Goal: Information Seeking & Learning: Learn about a topic

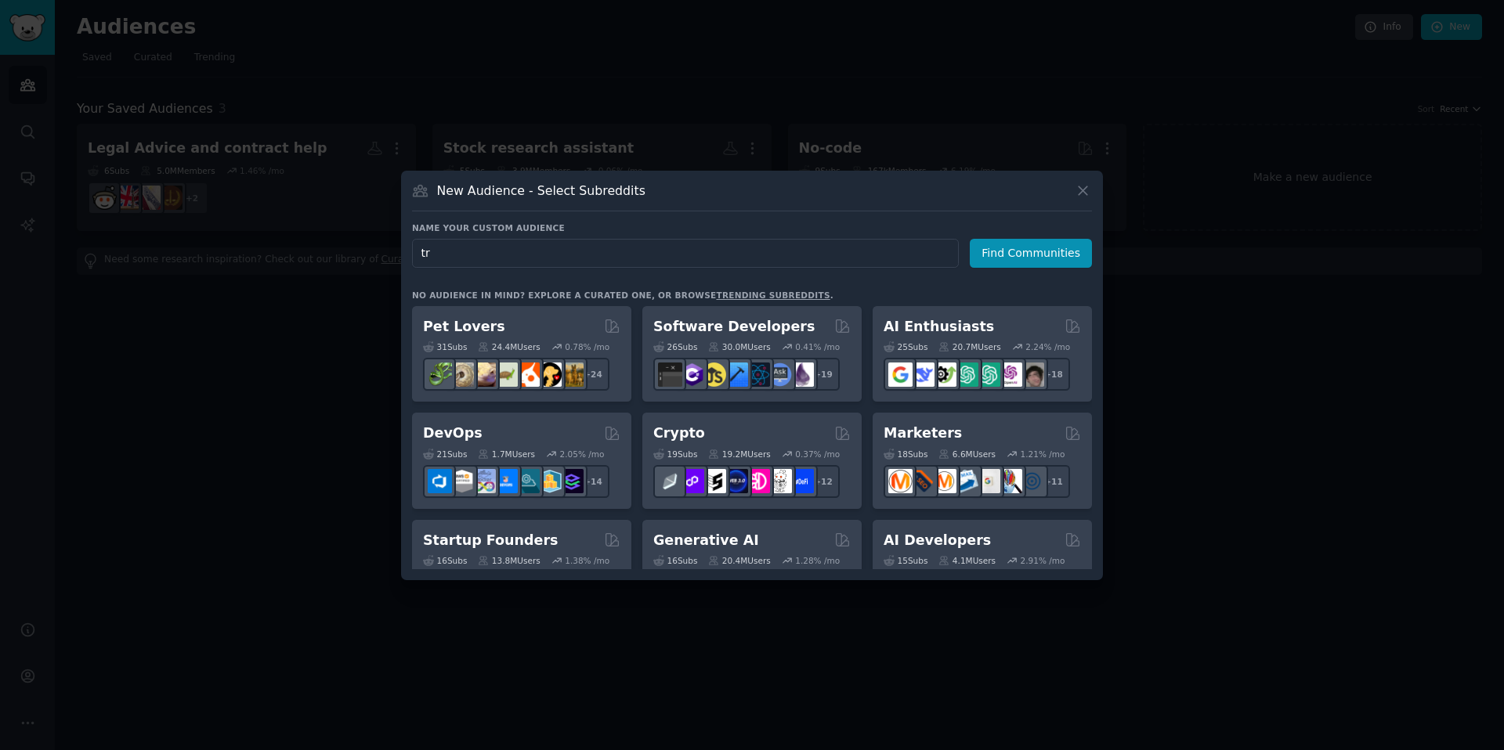
type input "t"
click at [754, 254] on input "text" at bounding box center [685, 253] width 547 height 29
type input "Solo Travelers"
click at [1045, 256] on button "Find Communities" at bounding box center [1031, 253] width 122 height 29
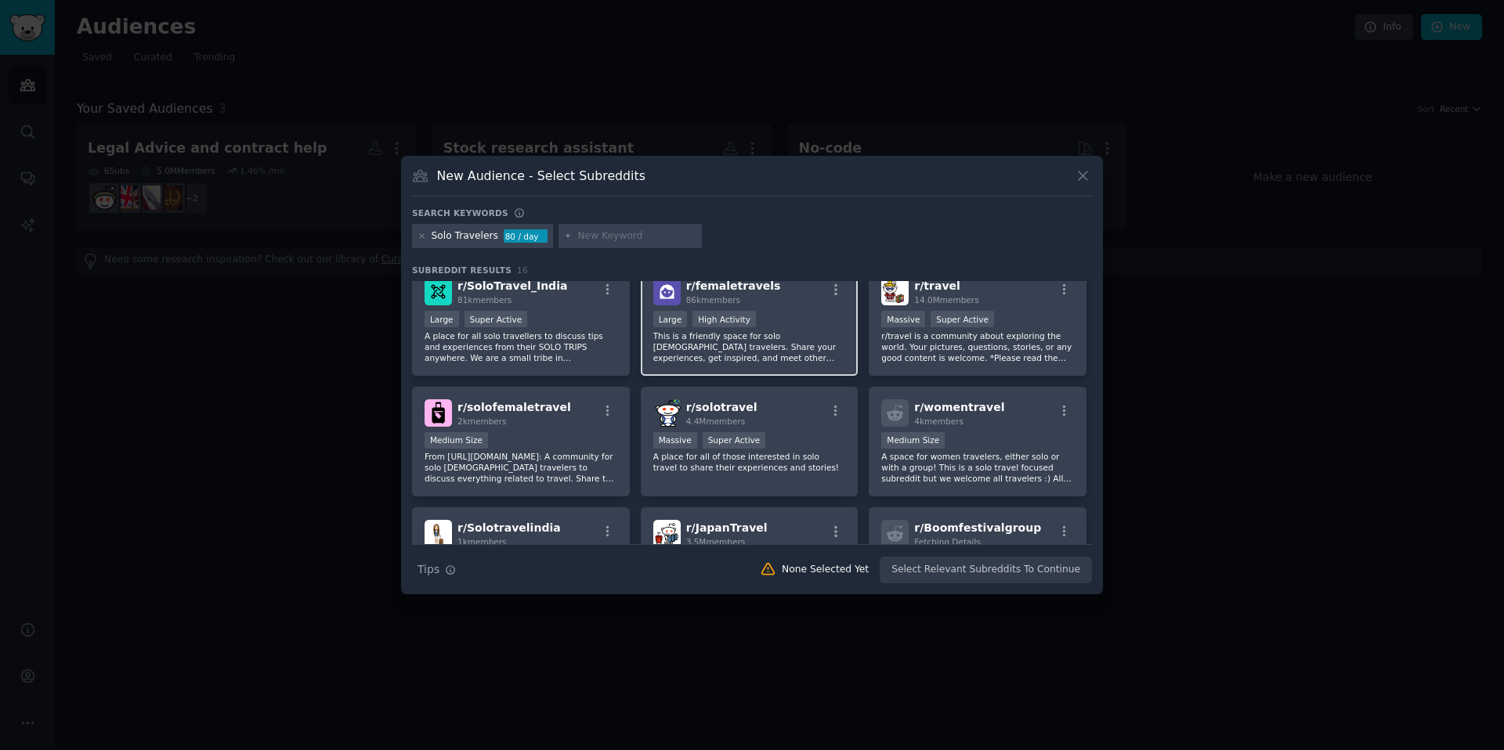
scroll to position [23, 0]
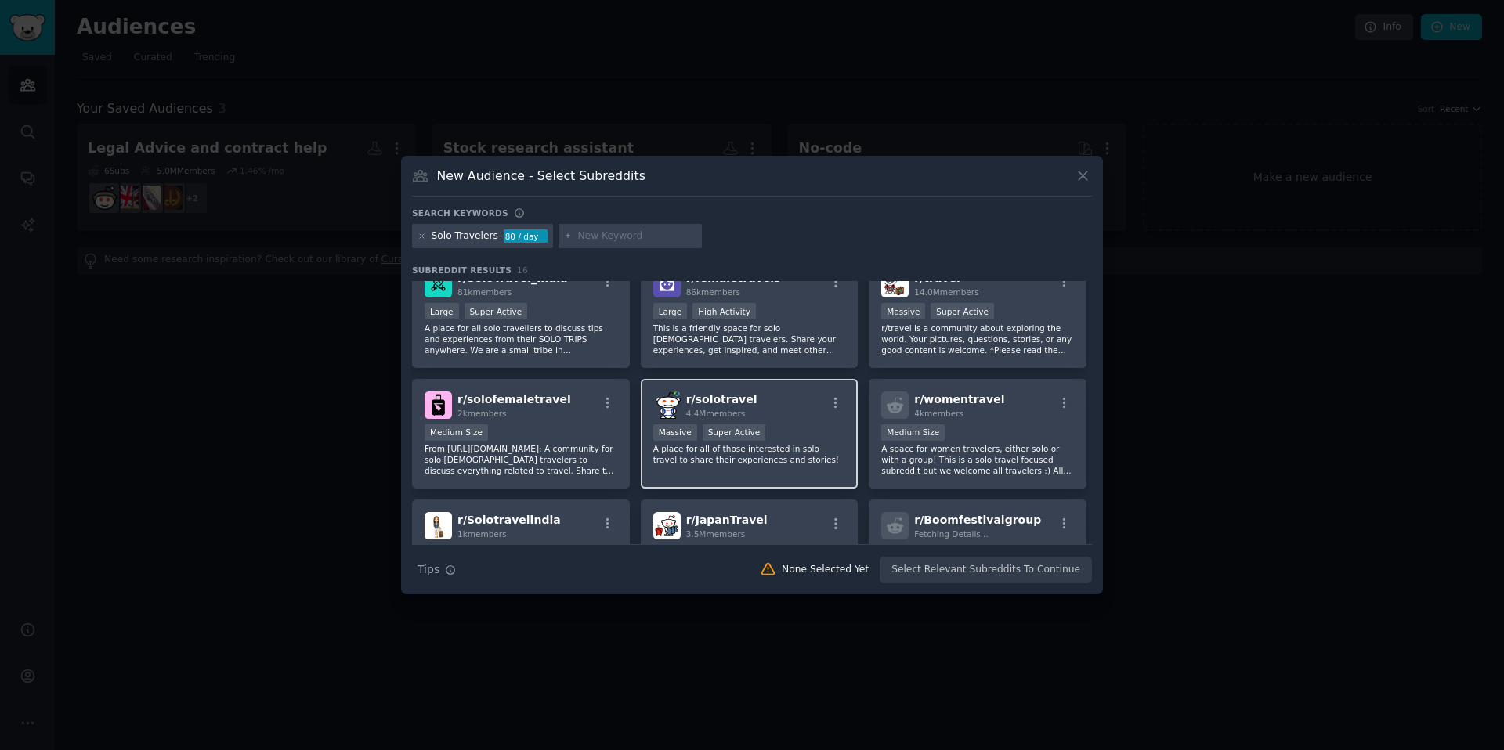
click at [800, 408] on div "r/ solotravel 4.4M members" at bounding box center [749, 405] width 193 height 27
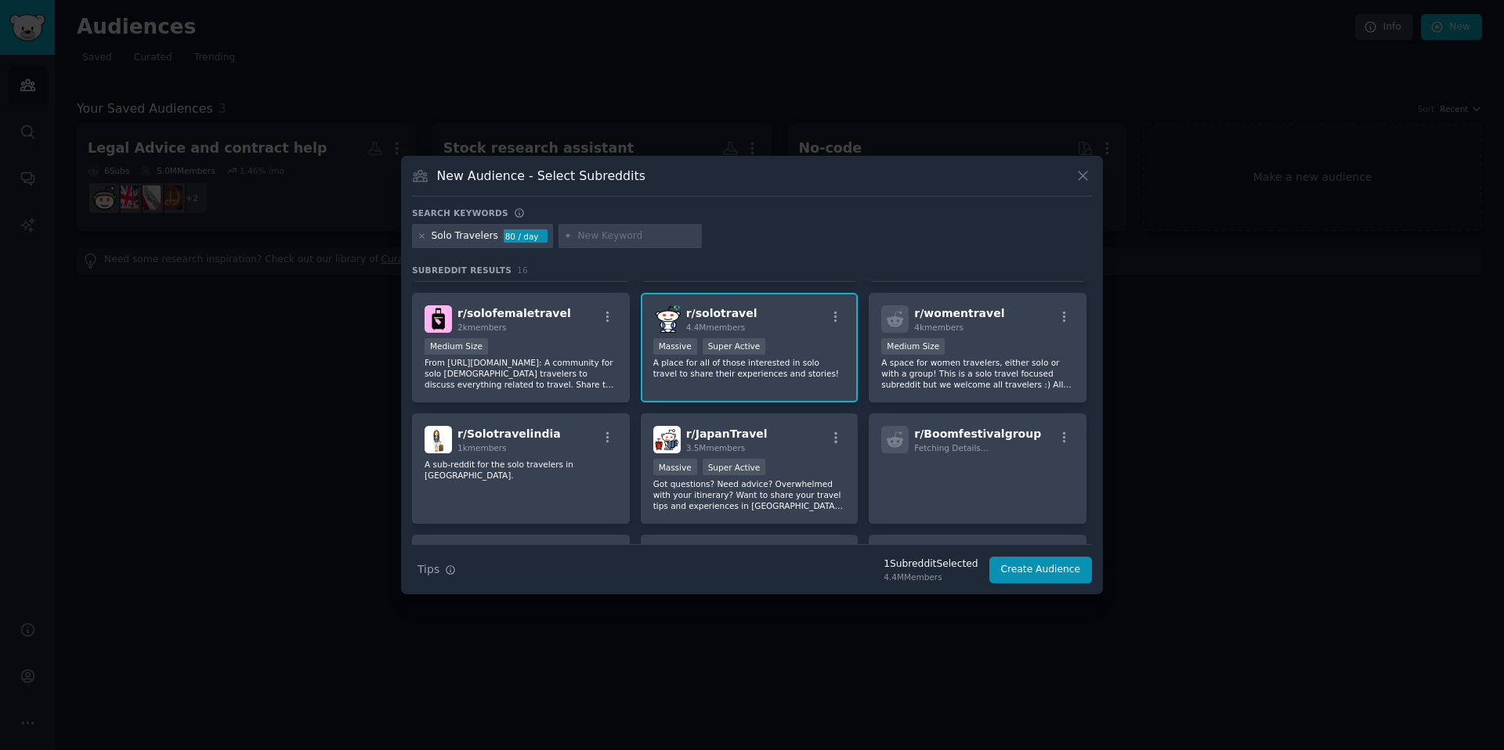
scroll to position [110, 0]
click at [803, 432] on div "r/ JapanTravel 3.5M members" at bounding box center [749, 438] width 193 height 27
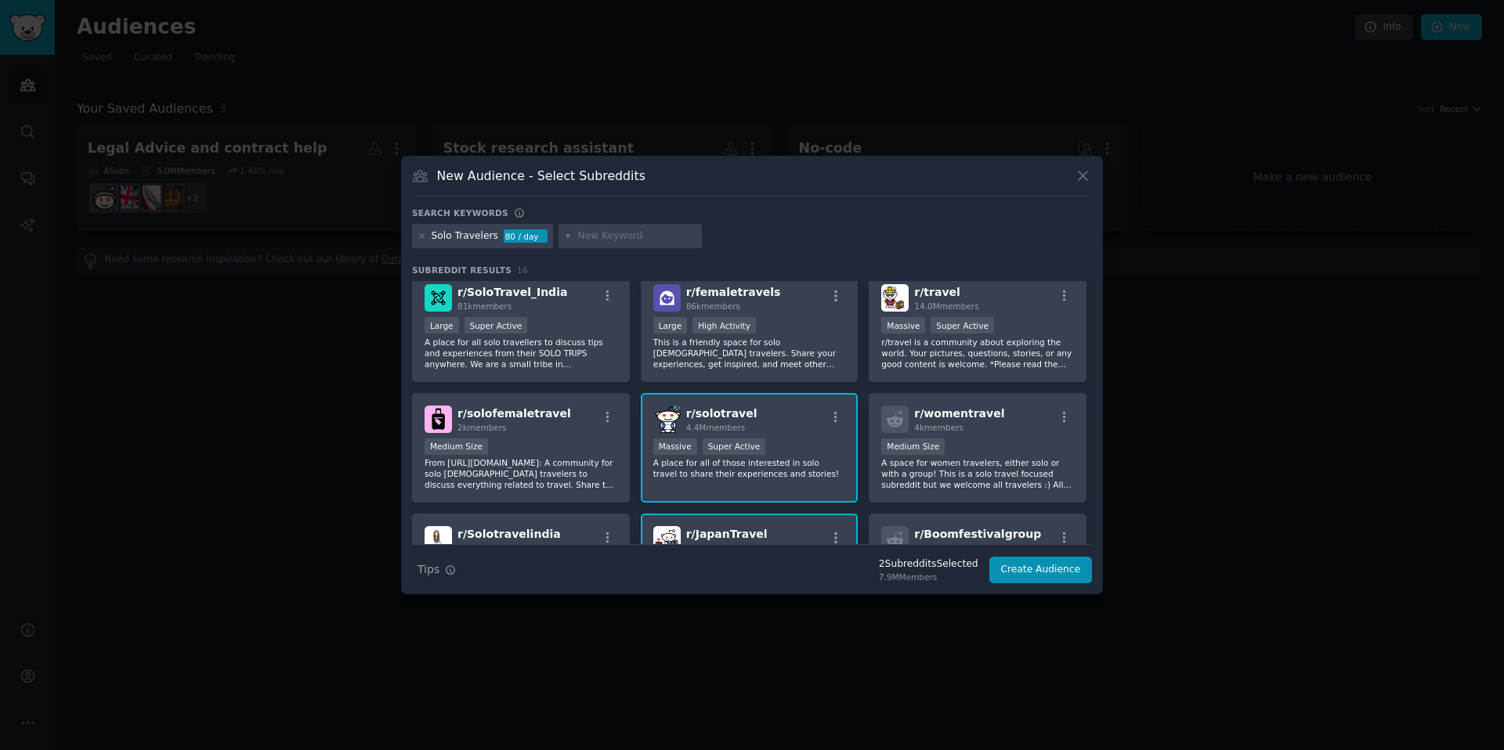
scroll to position [0, 0]
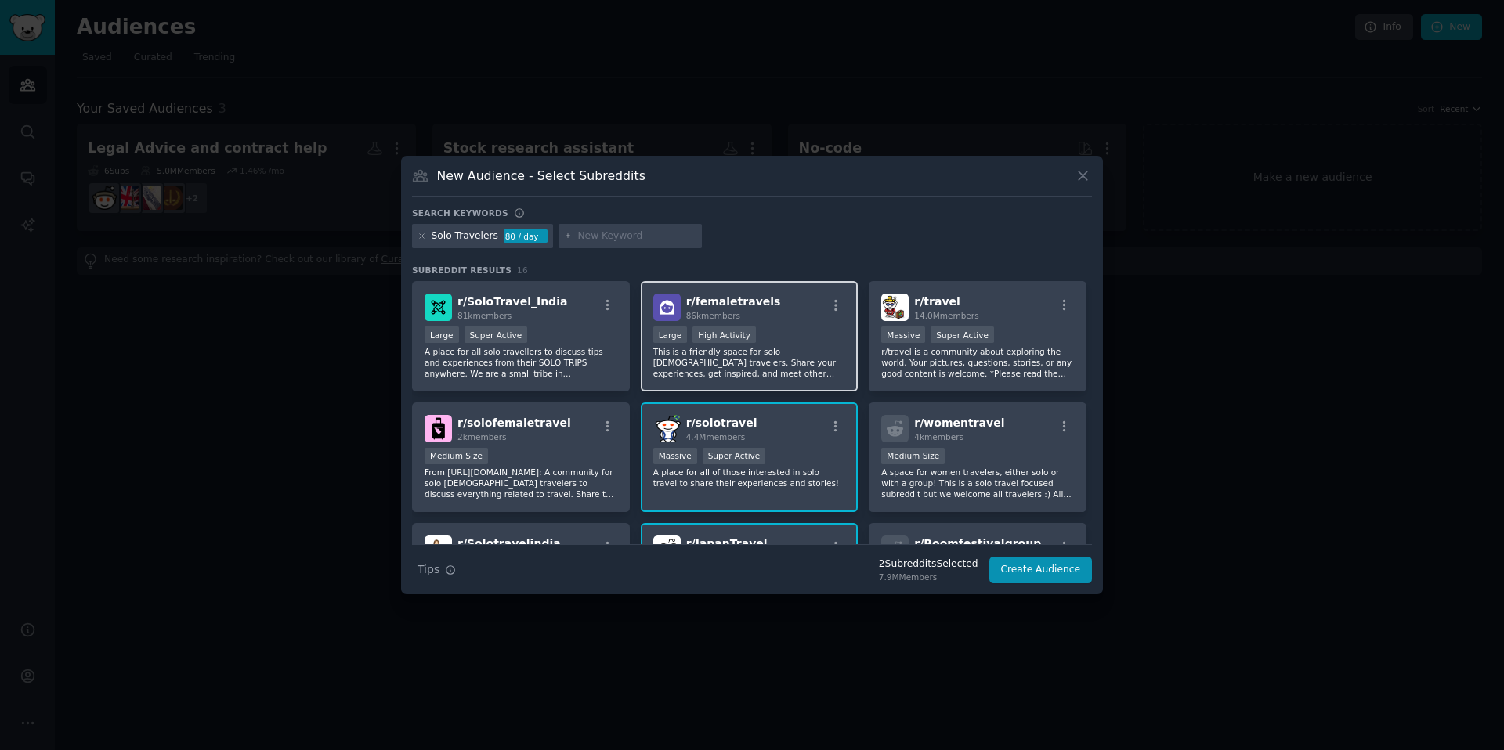
click at [801, 320] on div "r/ femaletravels 86k members" at bounding box center [749, 307] width 193 height 27
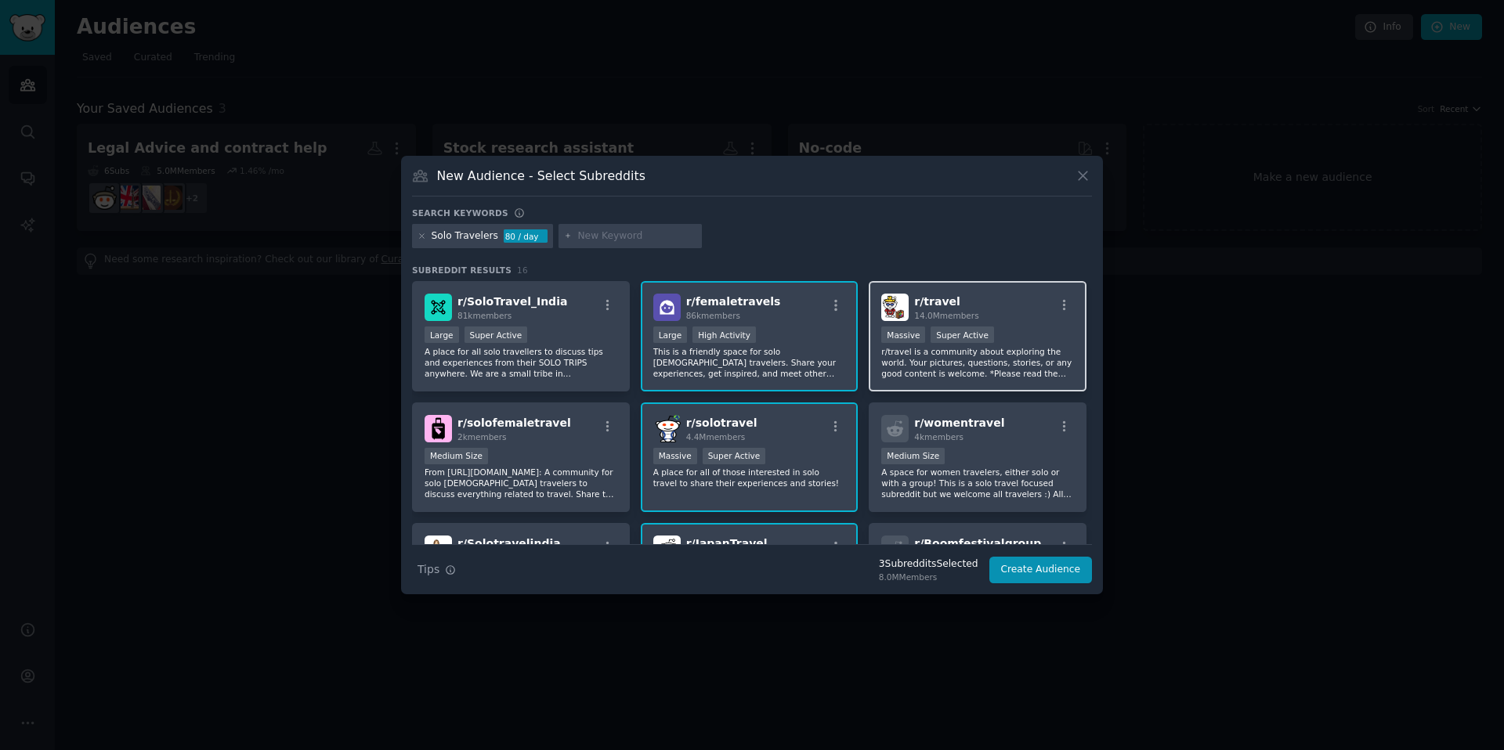
click at [1008, 327] on div ">= 95th percentile for submissions / day Massive Super Active" at bounding box center [977, 337] width 193 height 20
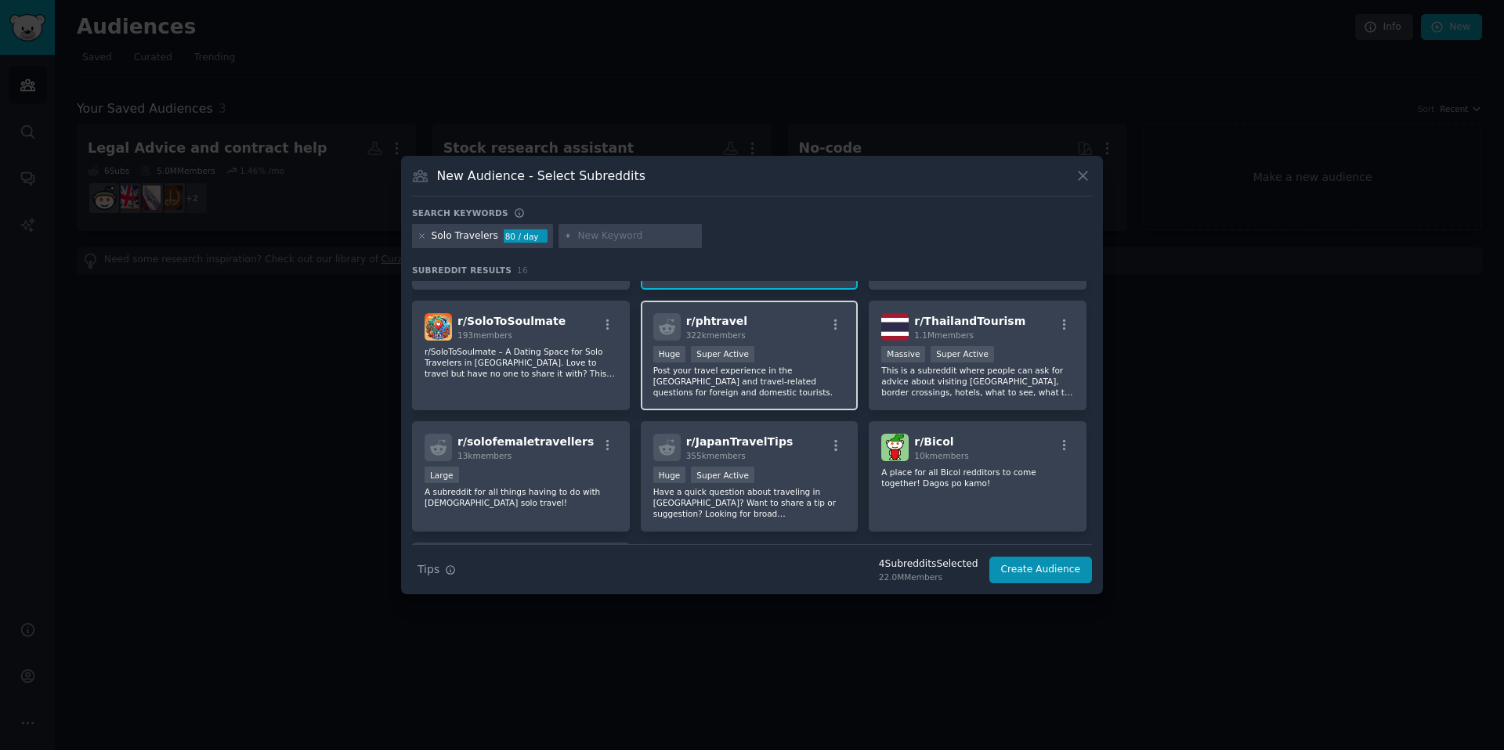
scroll to position [485, 0]
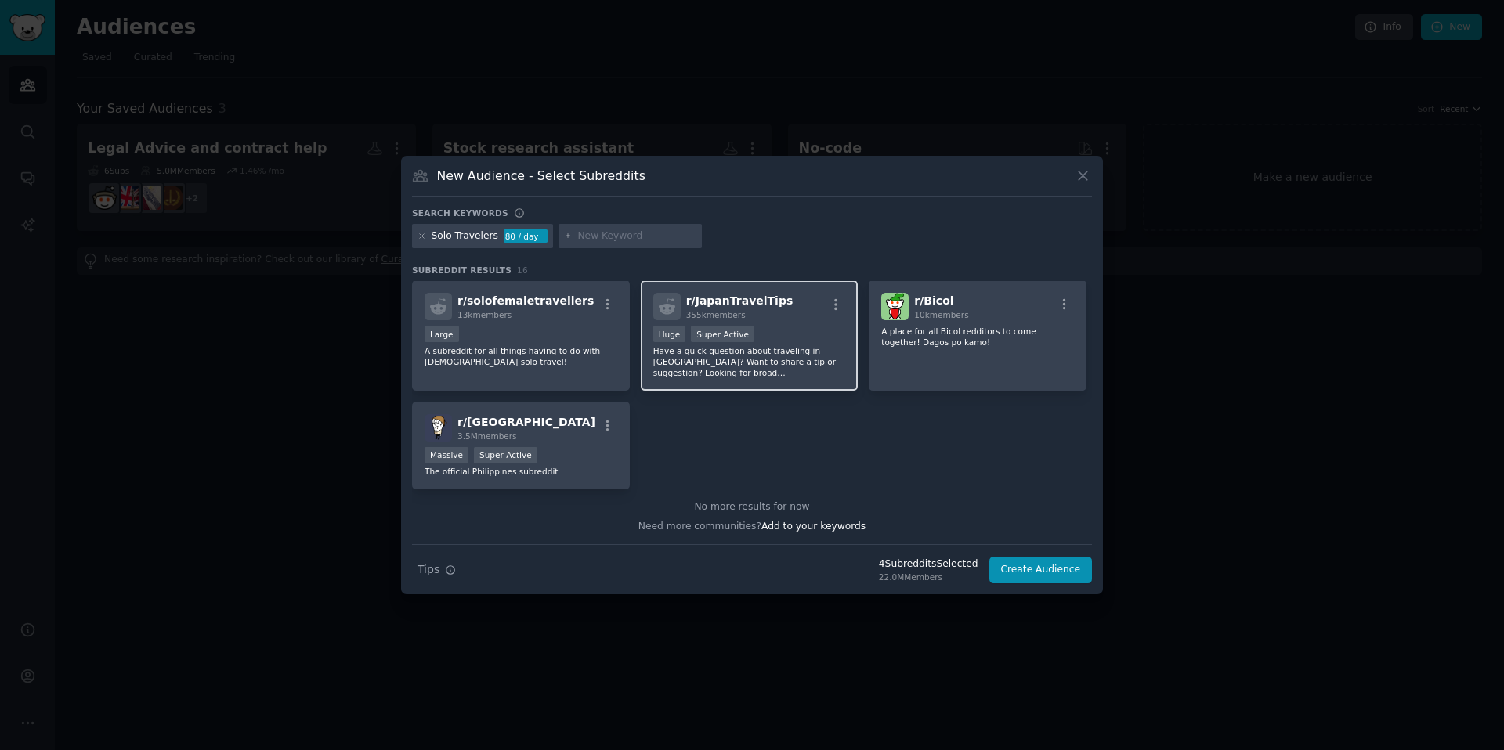
click at [812, 373] on p "Have a quick question about traveling in [GEOGRAPHIC_DATA]? Want to share a tip…" at bounding box center [749, 361] width 193 height 33
click at [1027, 558] on button "Create Audience" at bounding box center [1040, 570] width 103 height 27
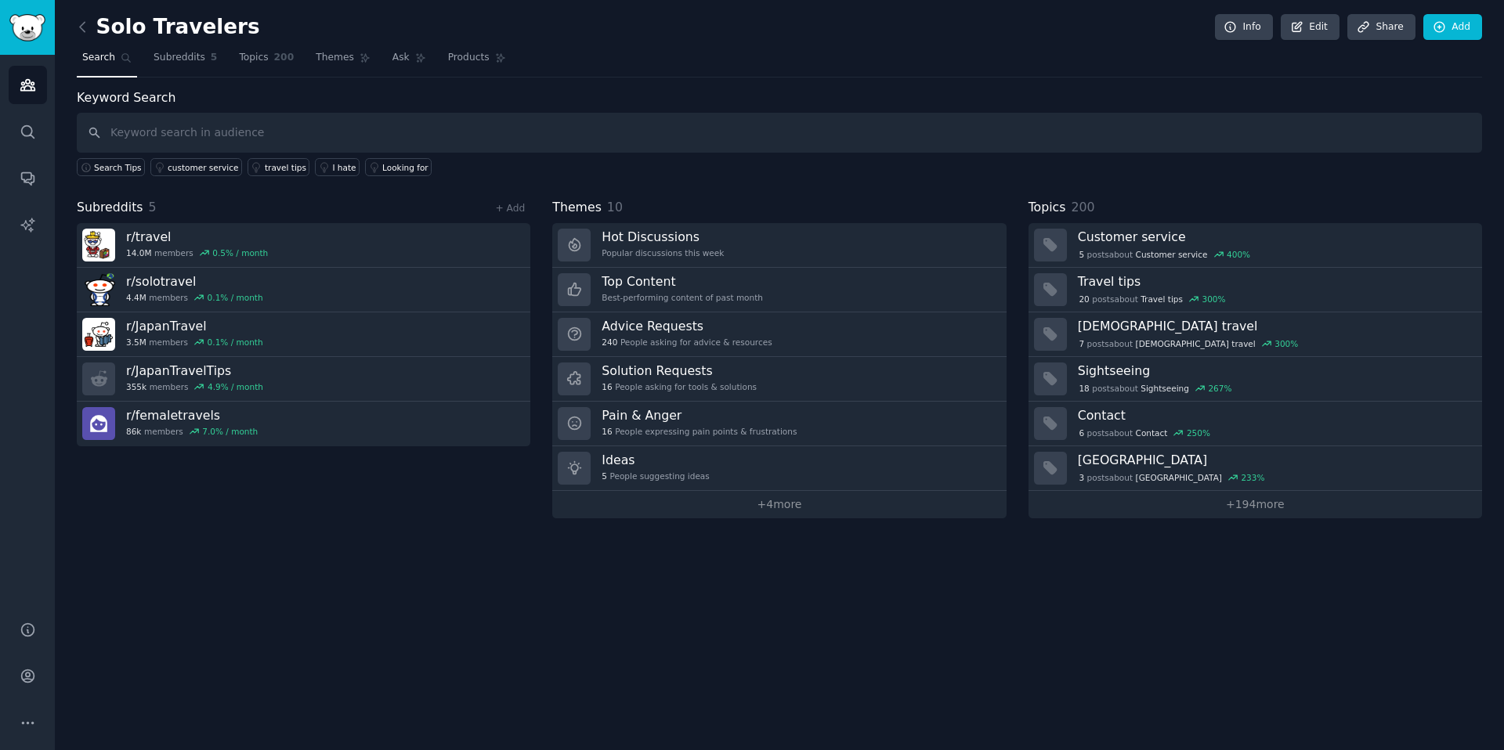
click at [372, 140] on input "text" at bounding box center [779, 133] width 1405 height 40
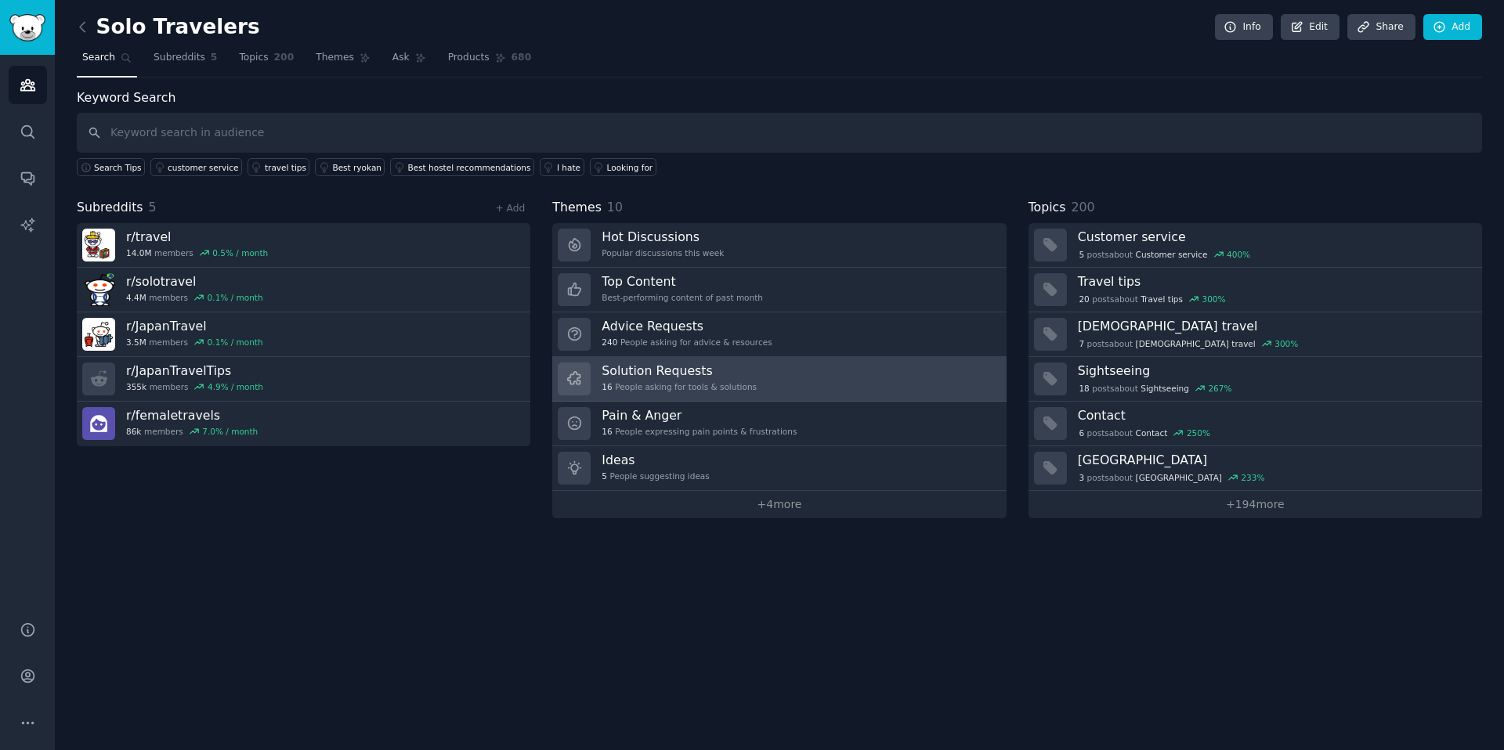
click at [649, 370] on h3 "Solution Requests" at bounding box center [678, 371] width 155 height 16
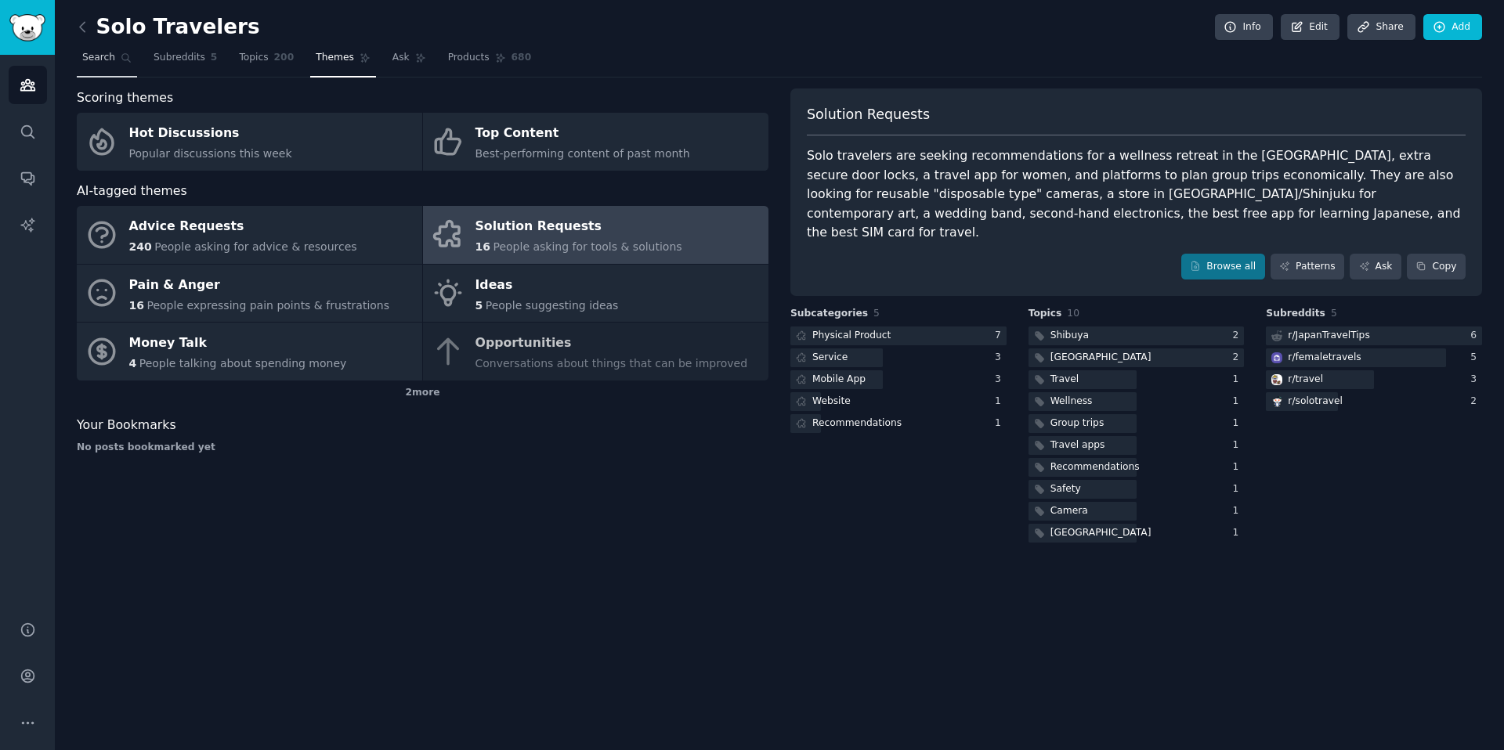
click at [104, 59] on span "Search" at bounding box center [98, 58] width 33 height 14
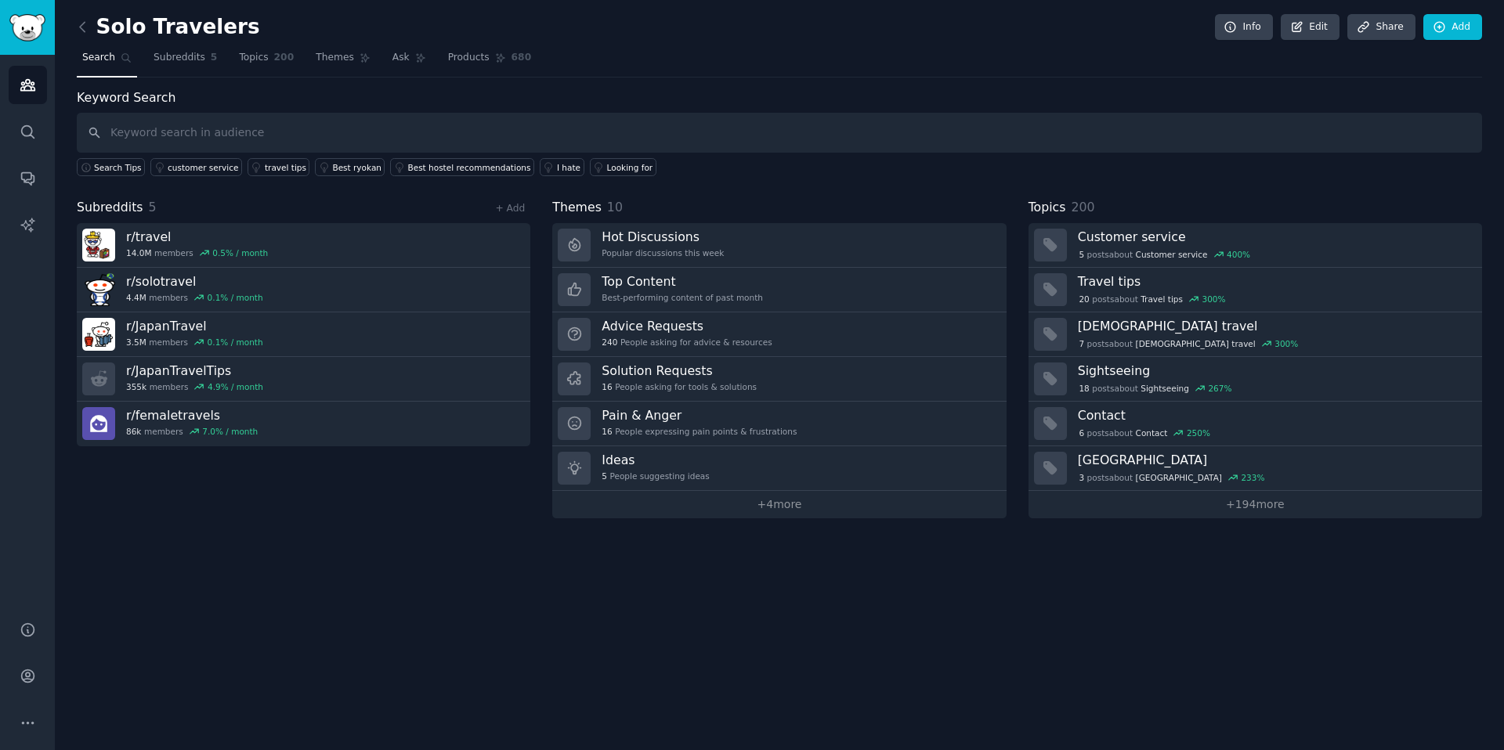
click at [381, 138] on input "text" at bounding box center [779, 133] width 1405 height 40
click at [115, 135] on input "assistant to book restaurants in local lanauge" at bounding box center [779, 133] width 1405 height 40
click at [215, 135] on input "voice assistant to make bookings in local language" at bounding box center [779, 133] width 1405 height 40
click at [394, 133] on input "voice assistant to make bookings in local language" at bounding box center [779, 133] width 1405 height 40
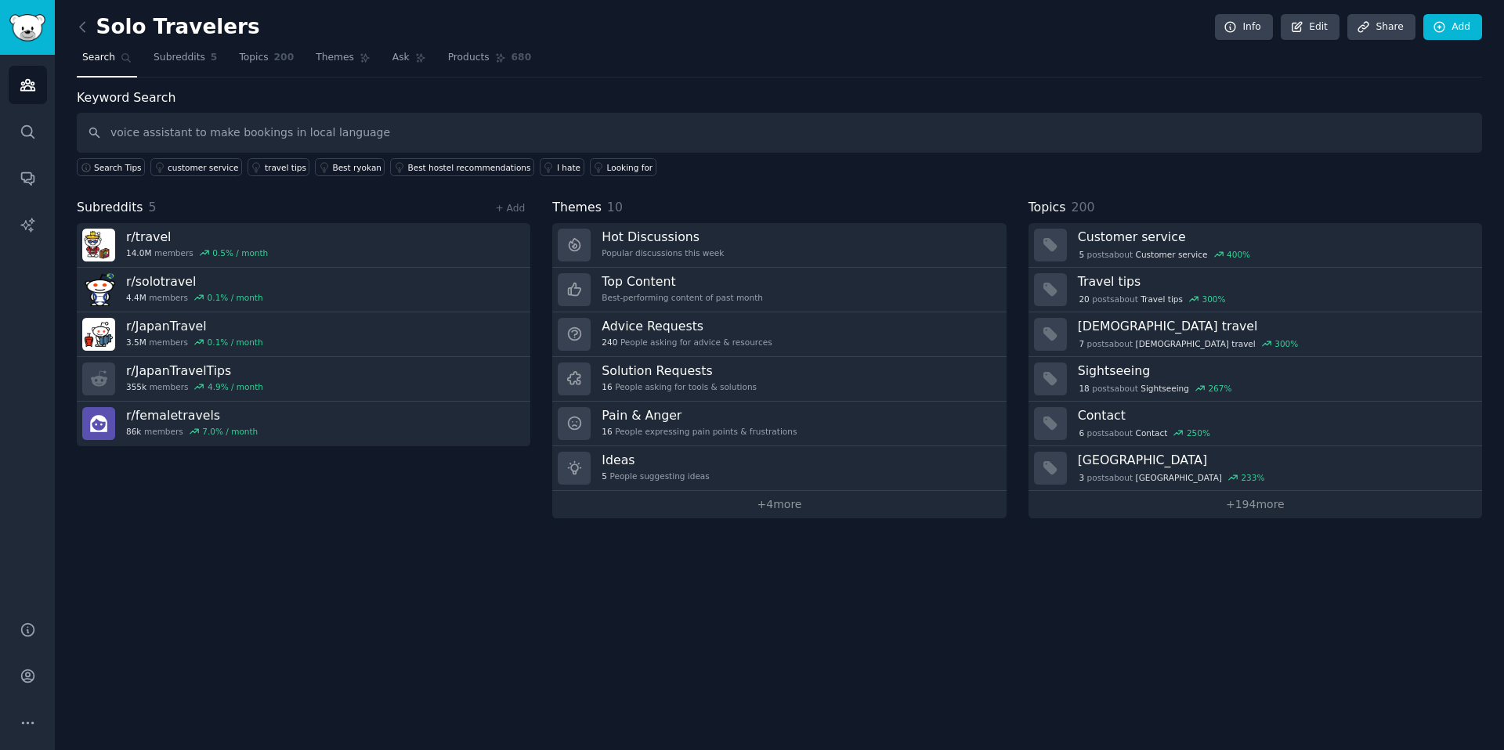
type input "voice assistant to make bookings in local language"
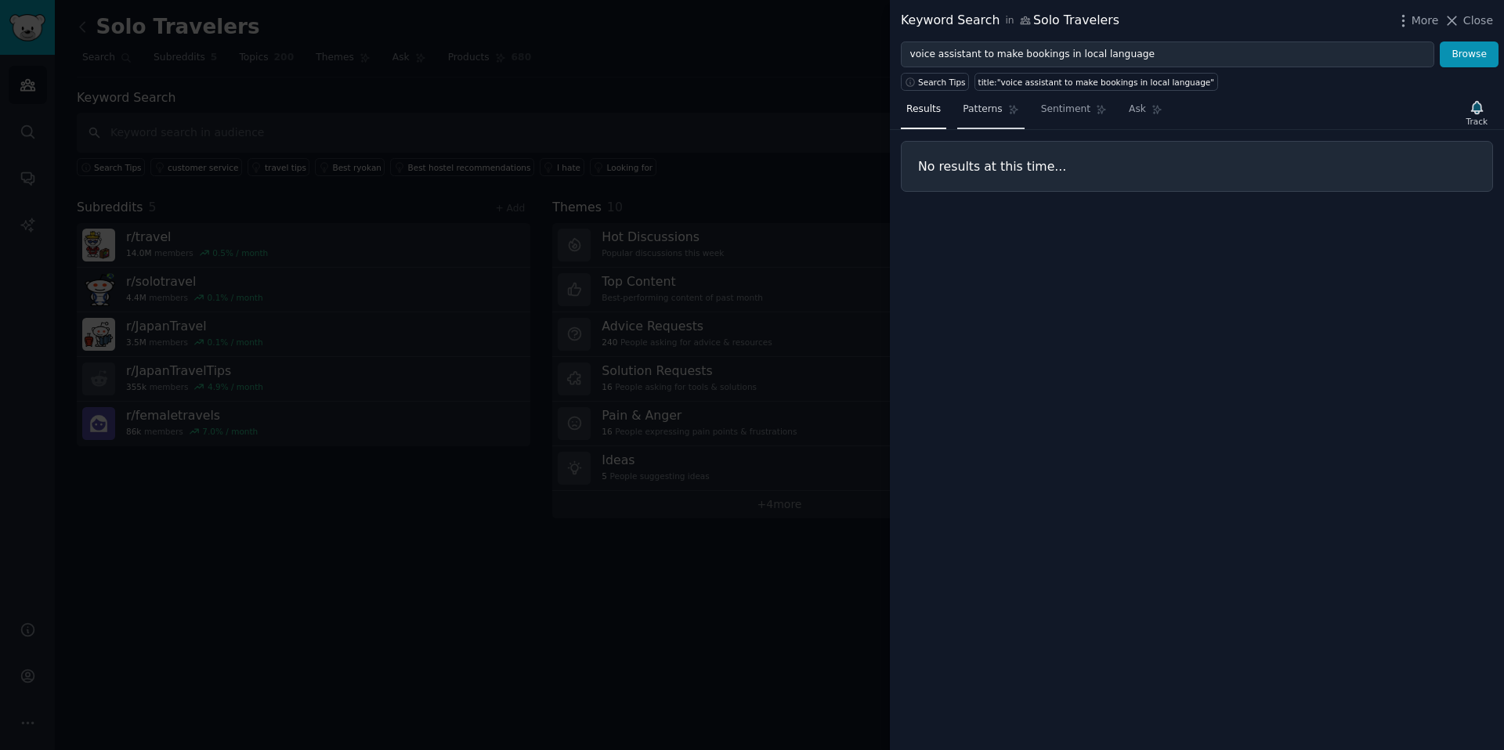
click at [973, 103] on span "Patterns" at bounding box center [981, 110] width 39 height 14
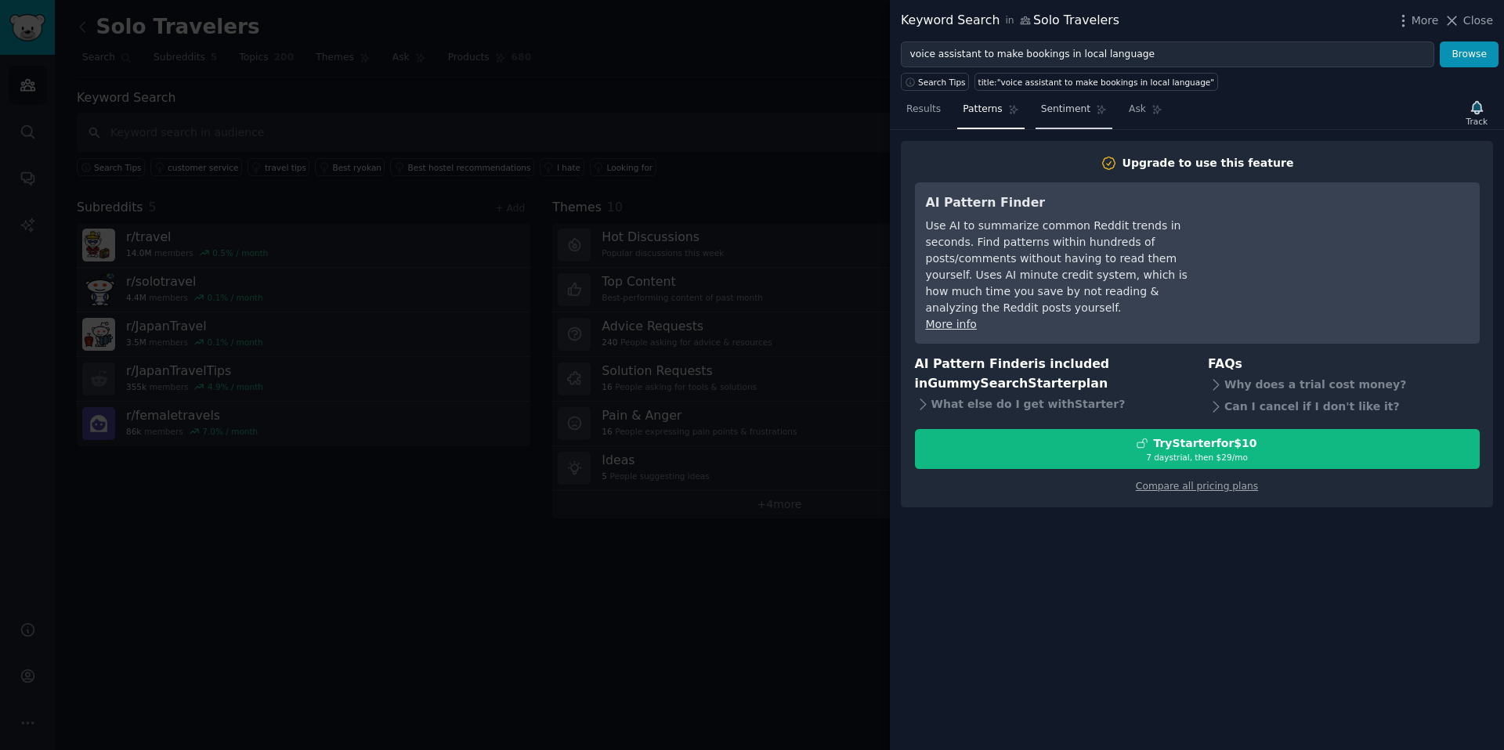
click at [1061, 106] on span "Sentiment" at bounding box center [1065, 110] width 49 height 14
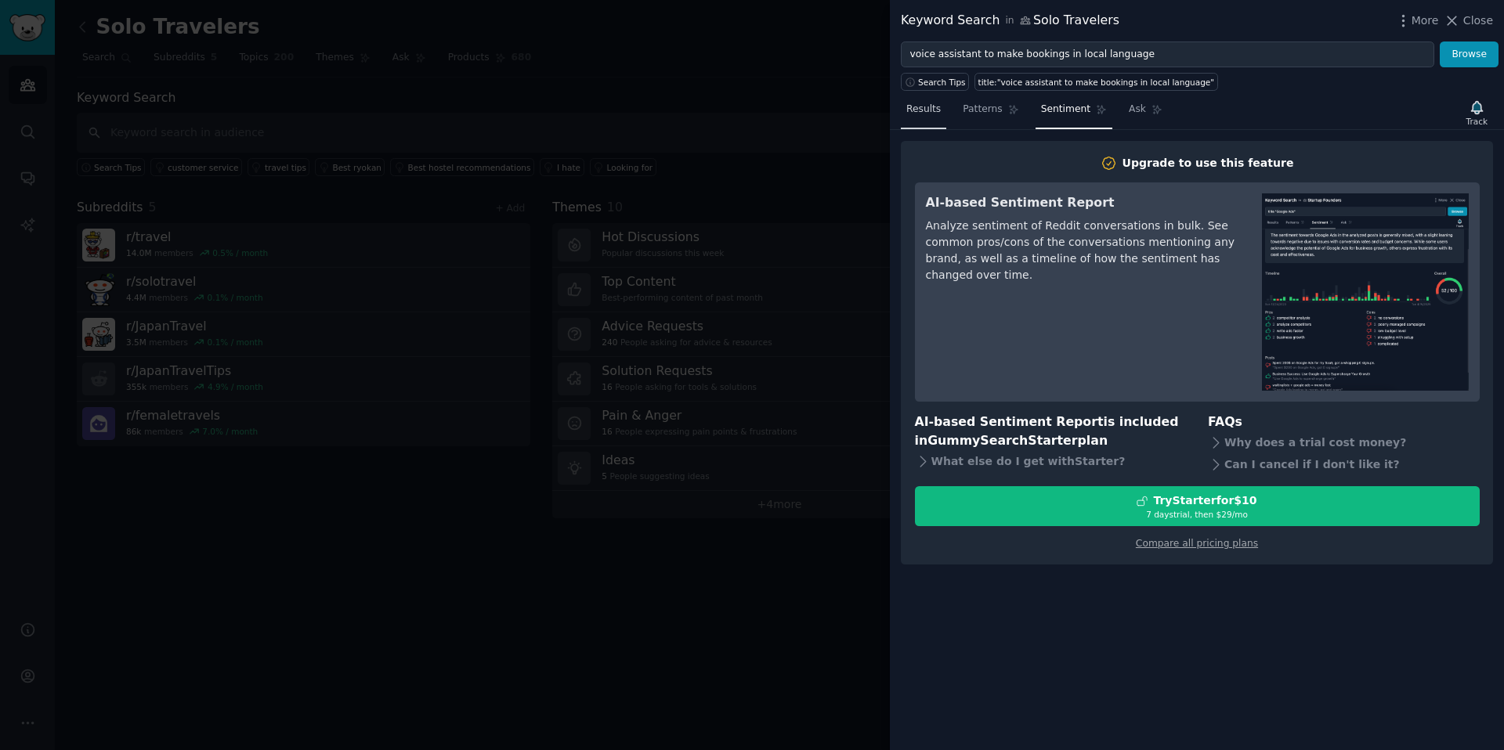
click at [927, 112] on span "Results" at bounding box center [923, 110] width 34 height 14
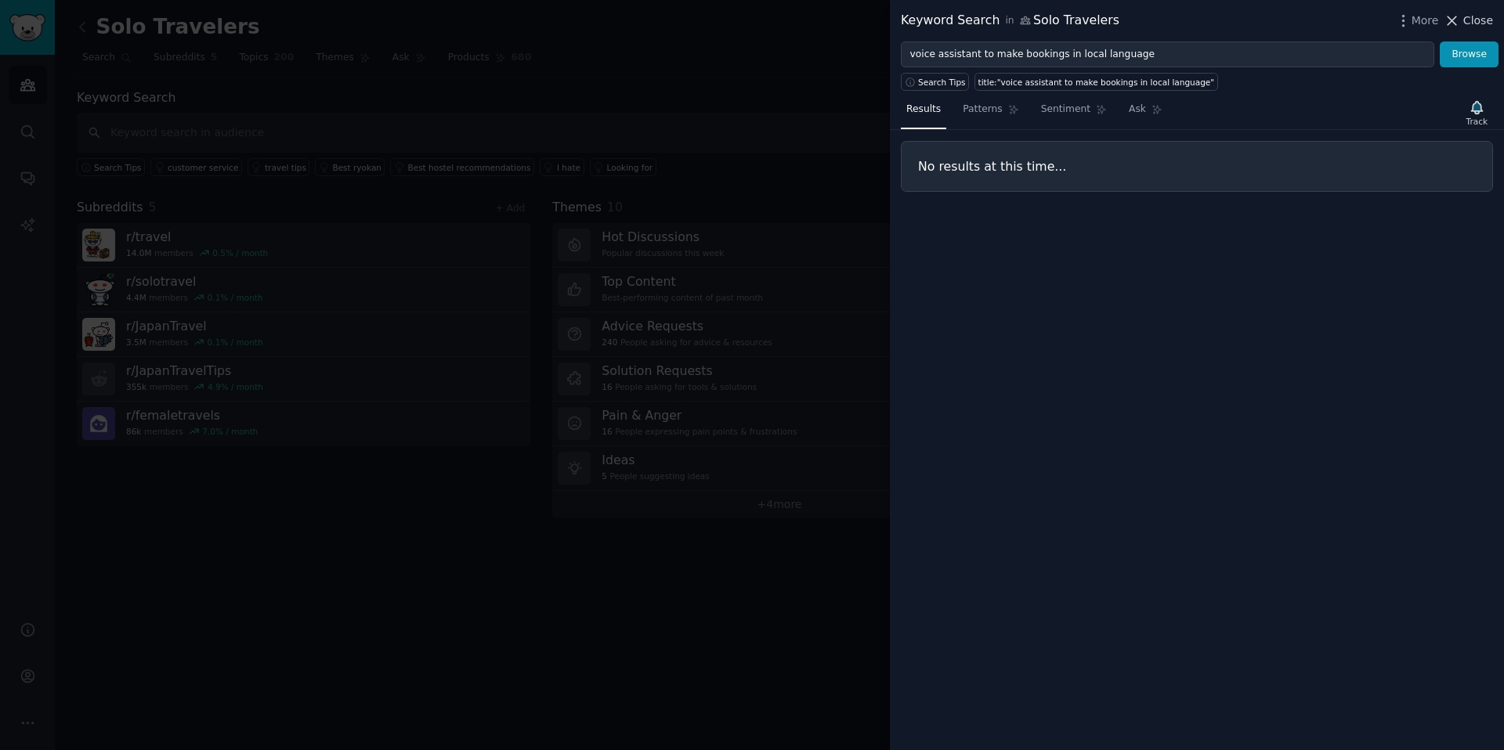
click at [1473, 27] on span "Close" at bounding box center [1478, 21] width 30 height 16
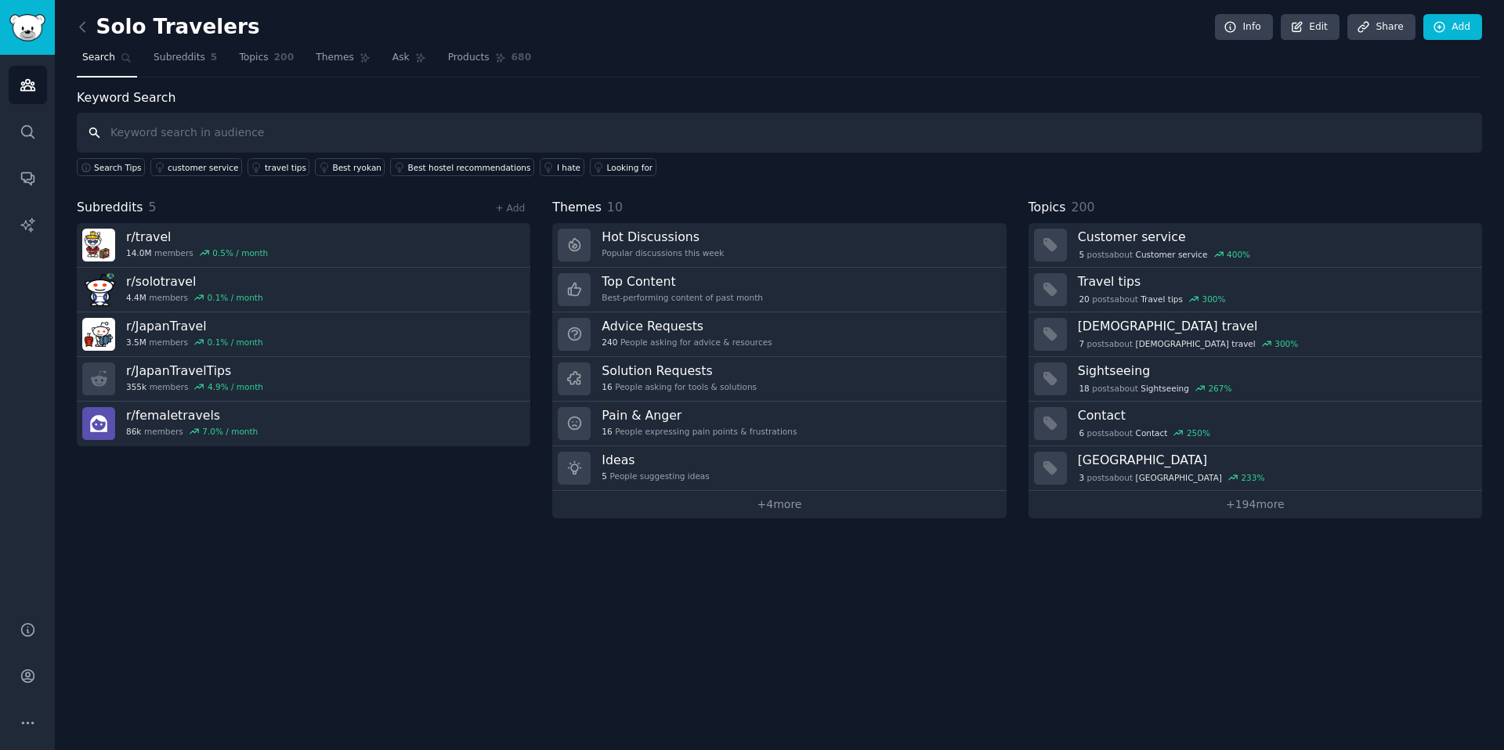
click at [179, 141] on input "text" at bounding box center [779, 133] width 1405 height 40
type input "translator"
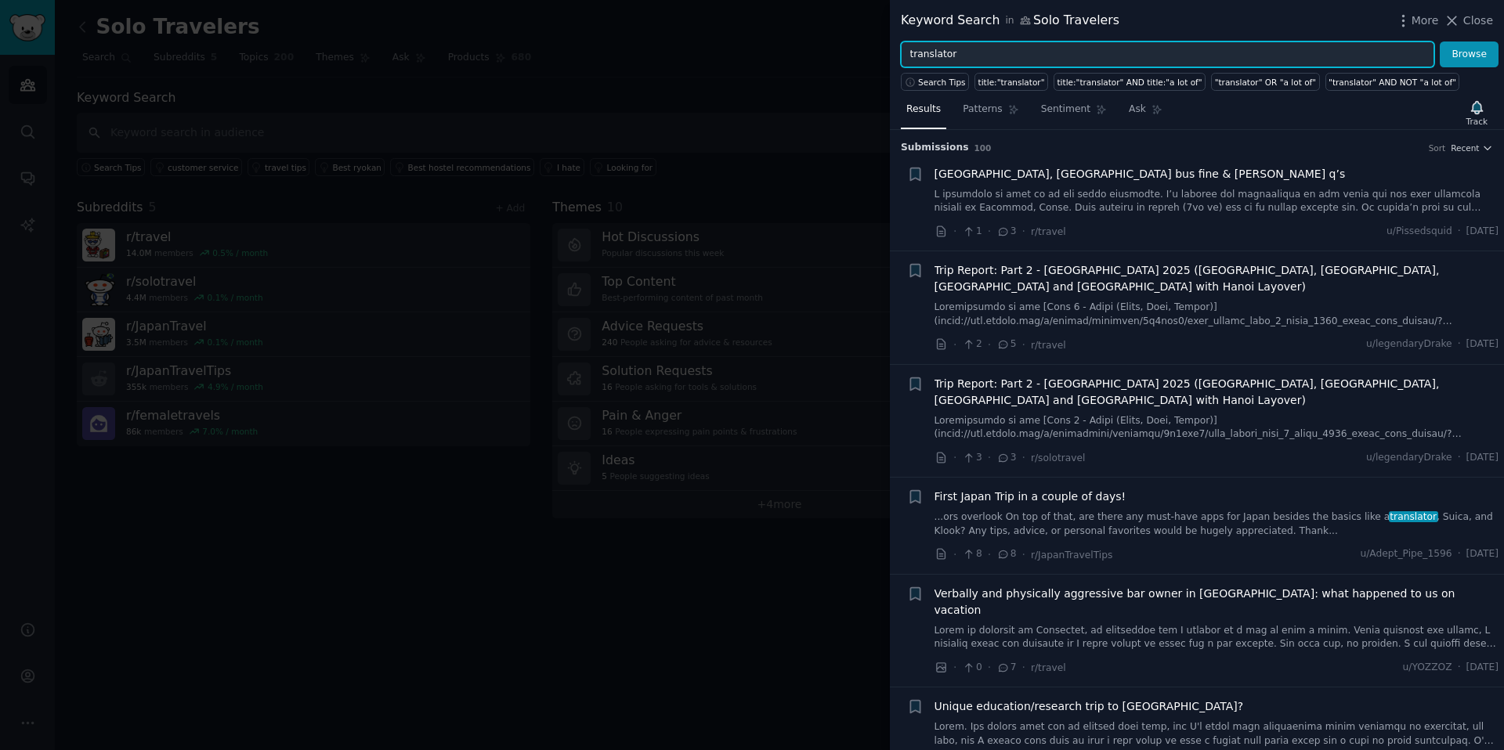
click at [950, 48] on input "translator" at bounding box center [1167, 55] width 533 height 27
click at [987, 51] on input "translator" at bounding box center [1167, 55] width 533 height 27
click at [1439, 42] on button "Browse" at bounding box center [1468, 55] width 59 height 27
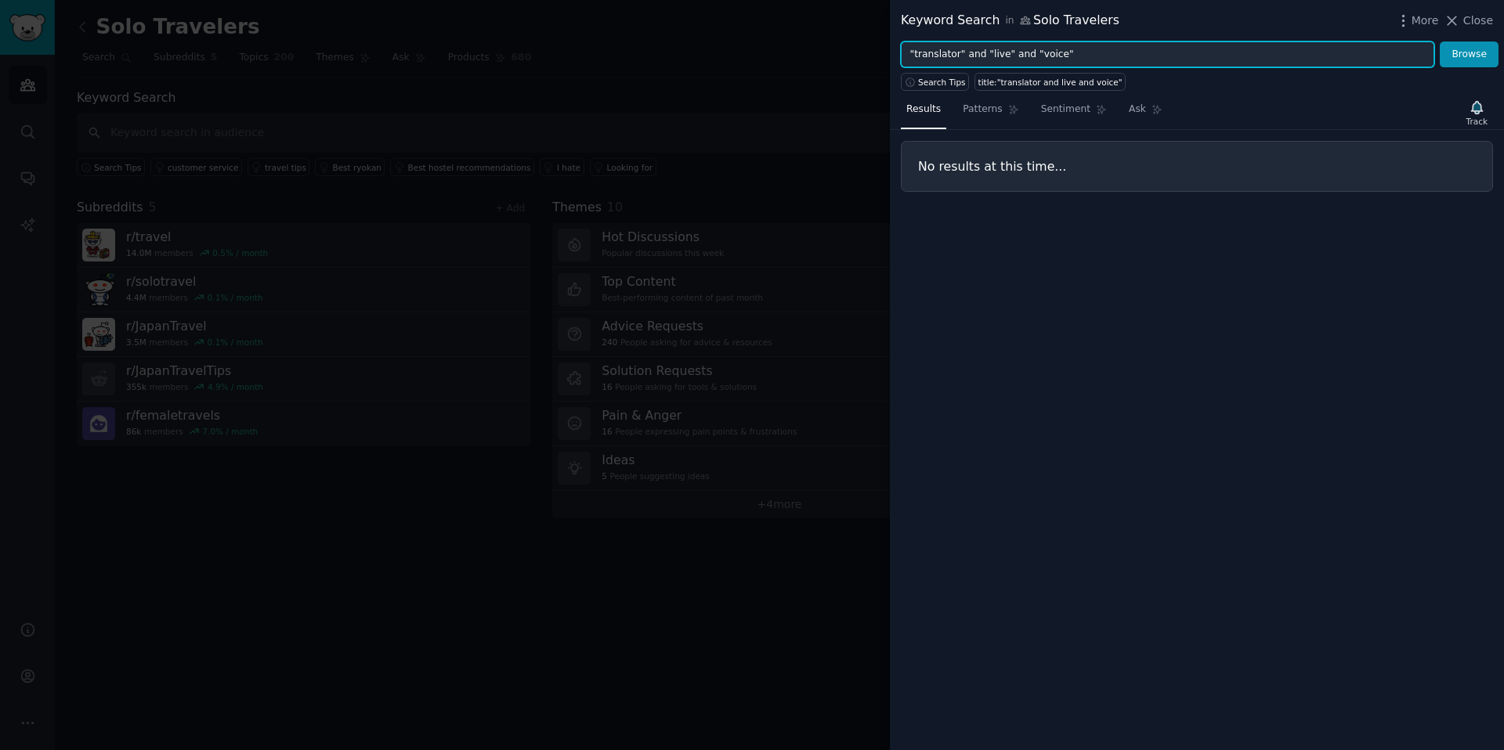
click at [993, 49] on input ""translator" and "live" and "voice"" at bounding box center [1167, 55] width 533 height 27
click at [1439, 42] on button "Browse" at bounding box center [1468, 55] width 59 height 27
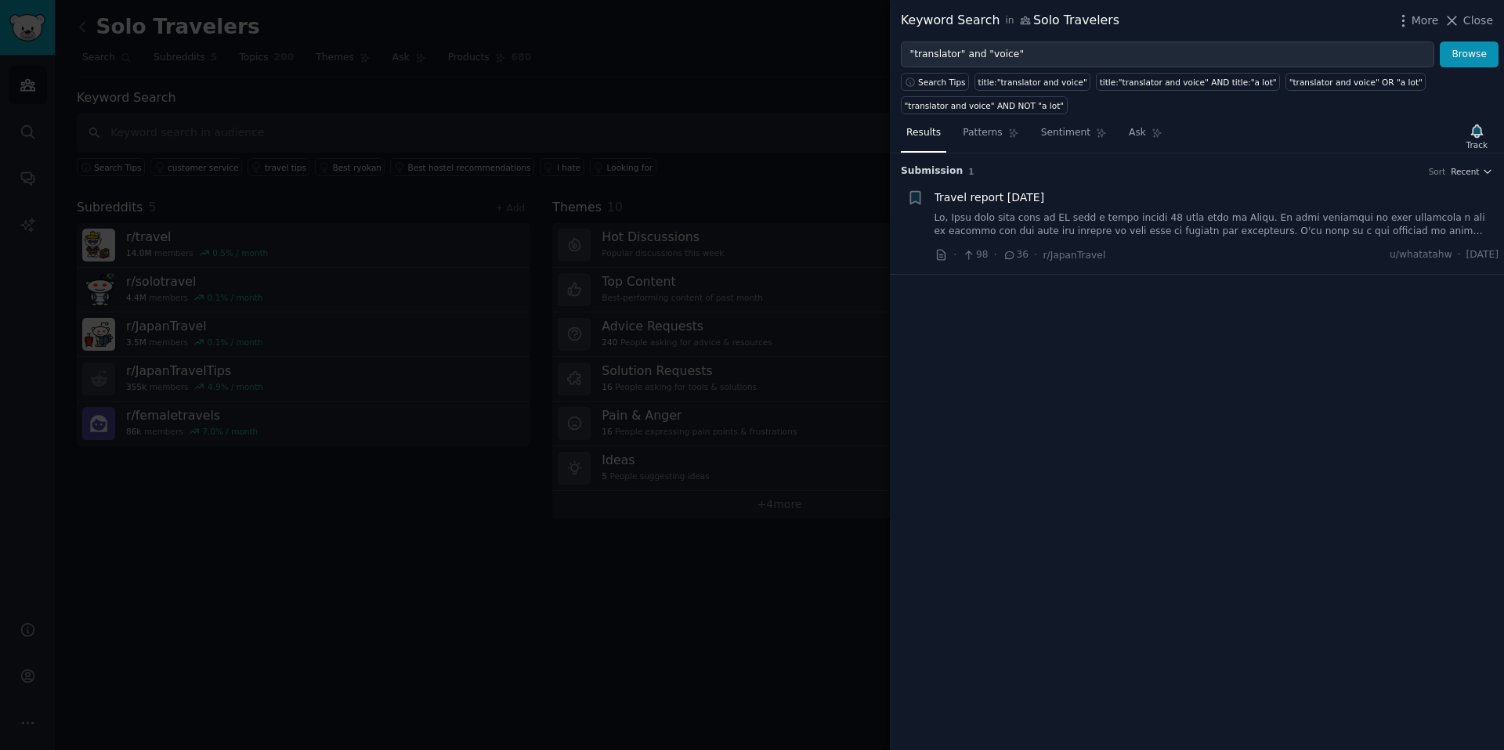
click at [1132, 225] on link at bounding box center [1216, 224] width 565 height 27
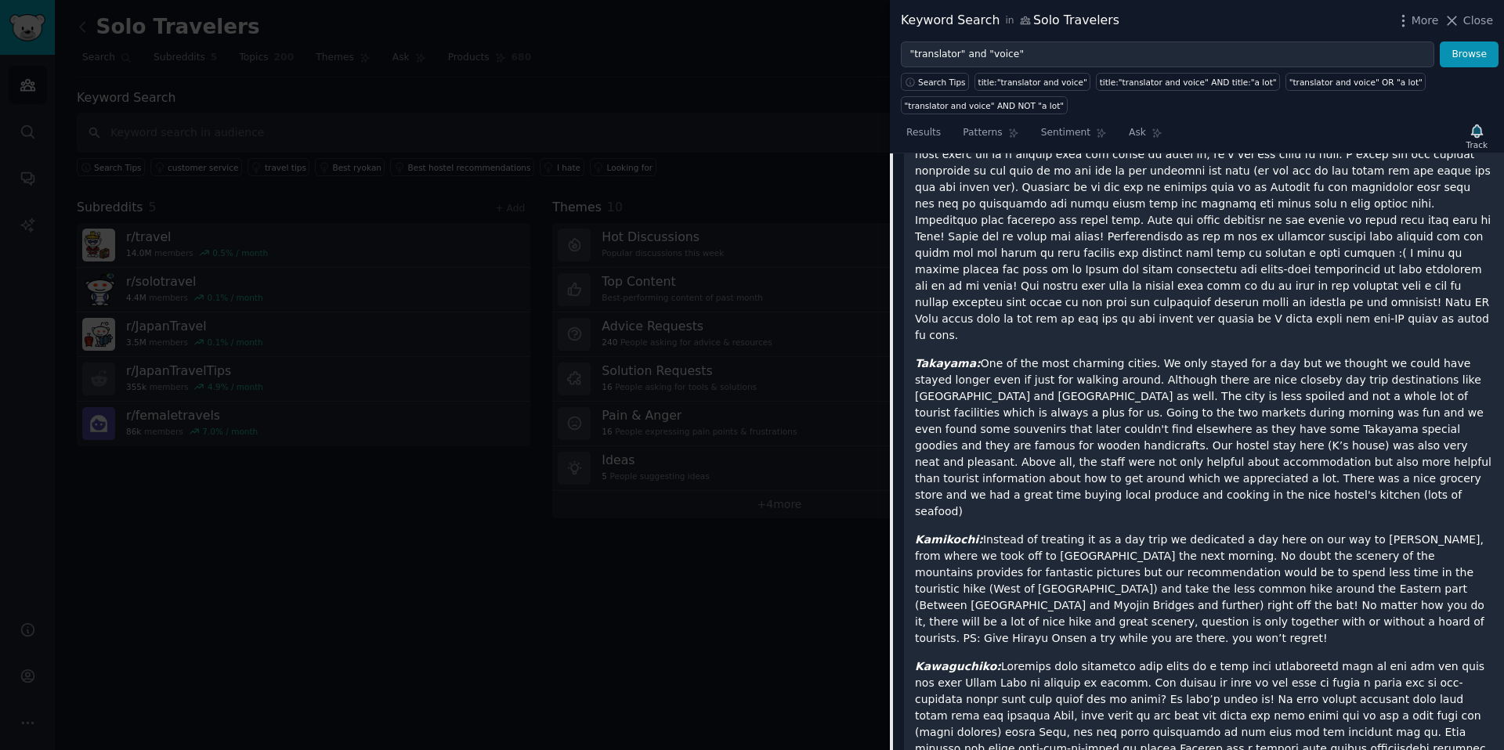
scroll to position [1833, 0]
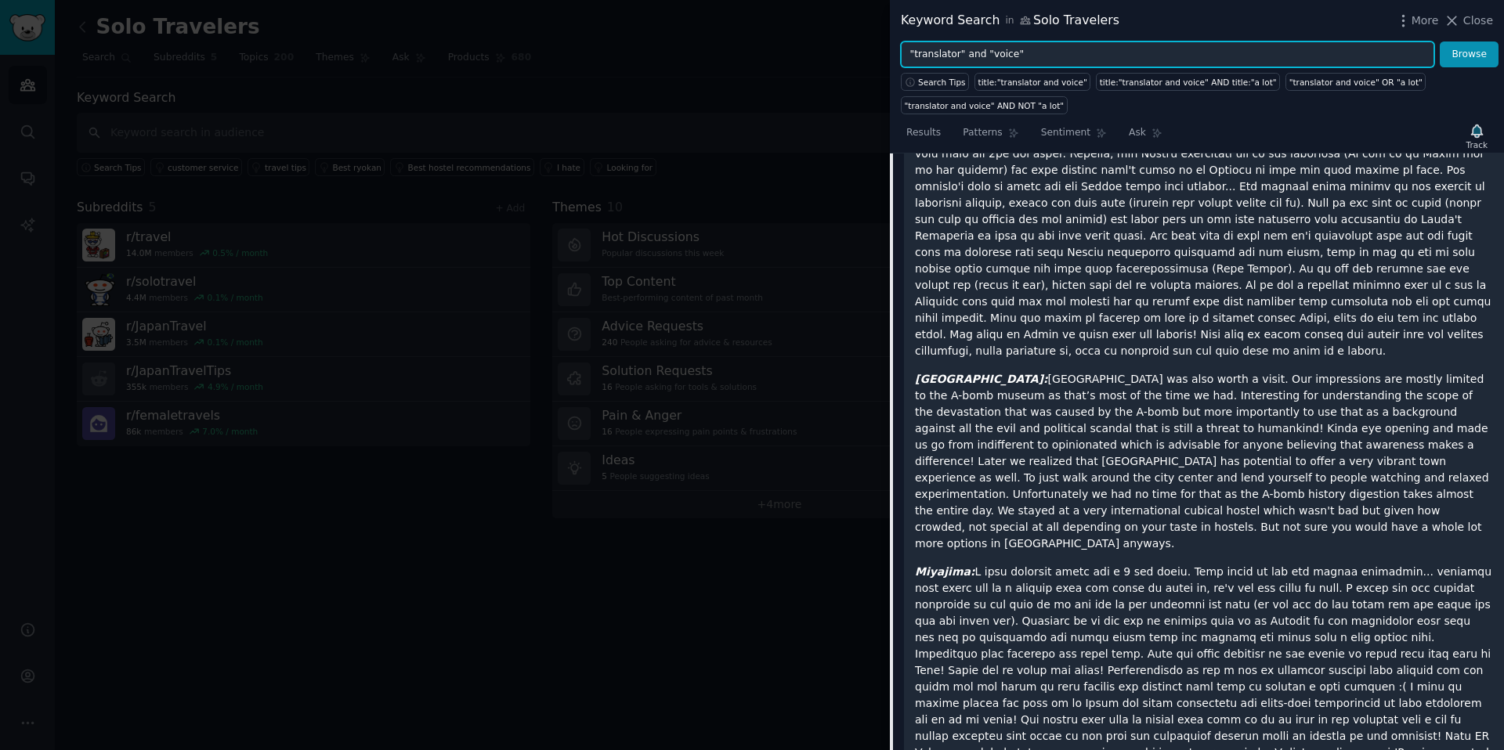
click at [1006, 54] on input ""translator" and "voice"" at bounding box center [1167, 55] width 533 height 27
type input ""translator" and "live""
click at [1439, 42] on button "Browse" at bounding box center [1468, 55] width 59 height 27
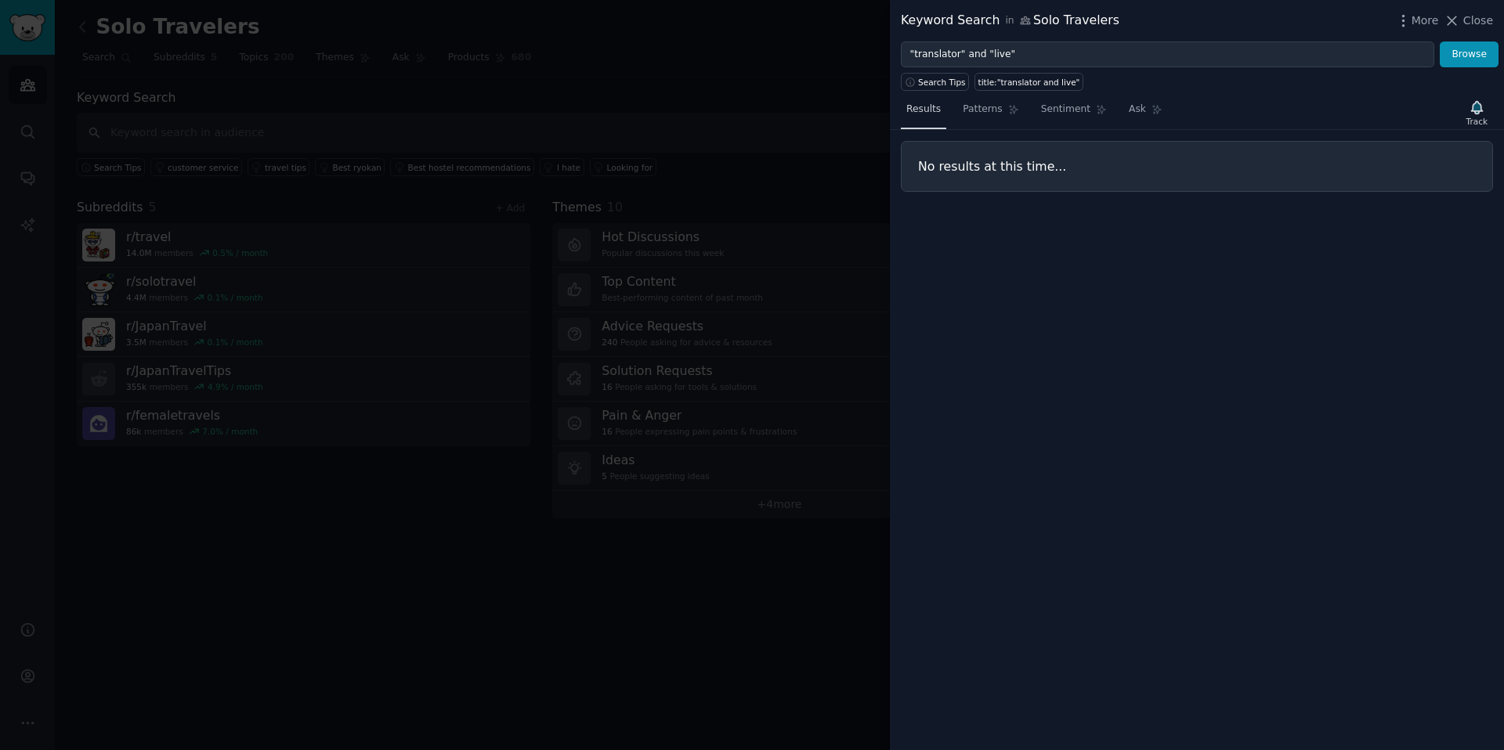
click at [908, 105] on span "Results" at bounding box center [923, 110] width 34 height 14
click at [1479, 25] on span "Close" at bounding box center [1478, 21] width 30 height 16
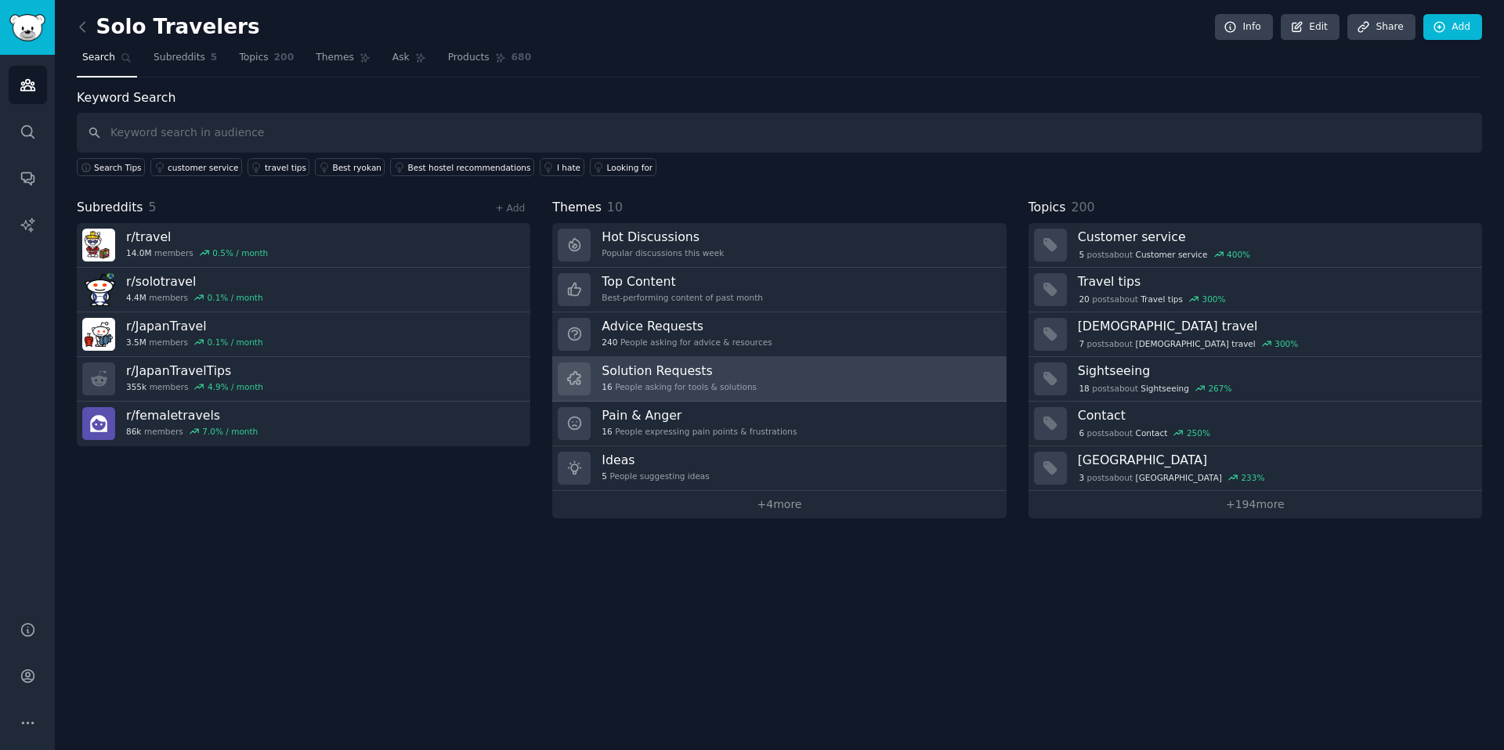
click at [637, 374] on h3 "Solution Requests" at bounding box center [678, 371] width 155 height 16
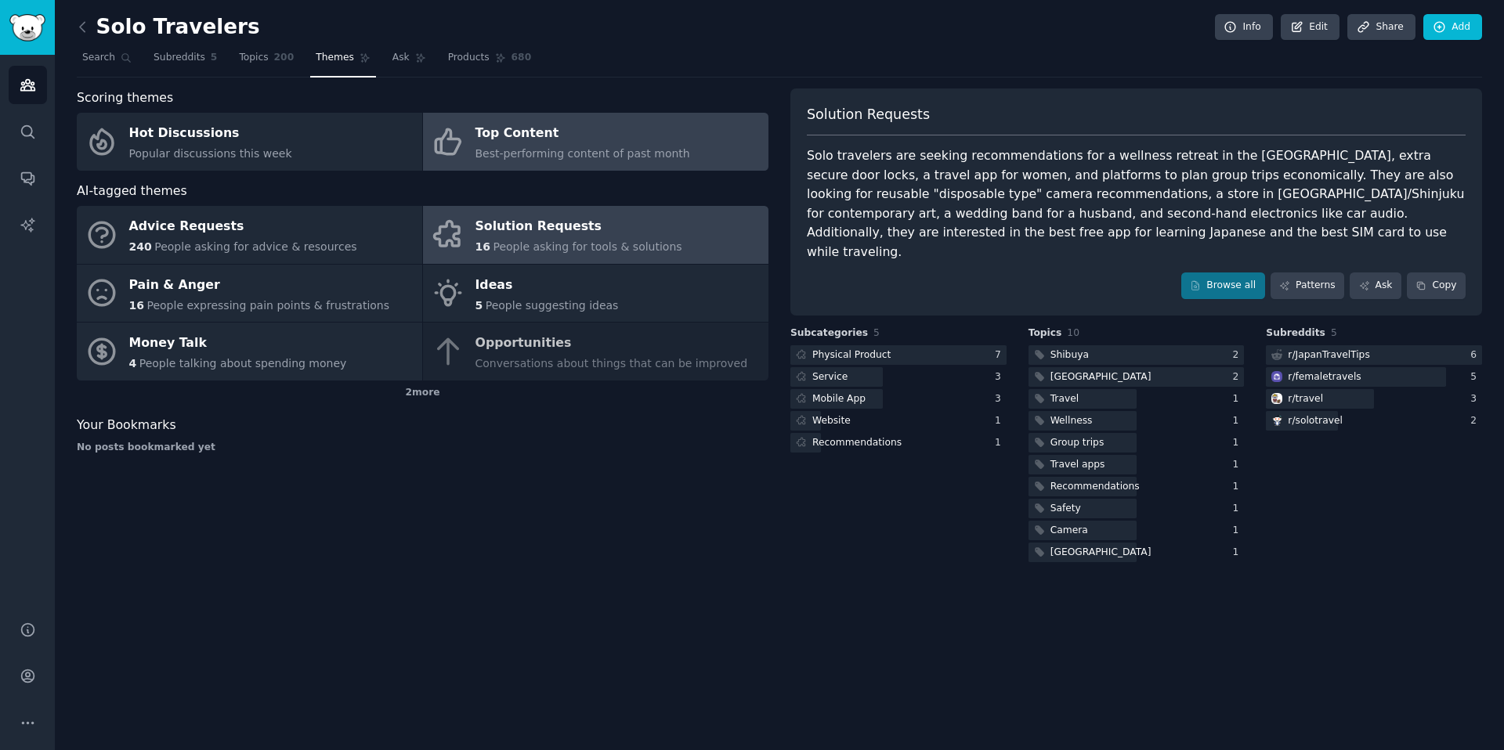
click at [580, 153] on span "Best-performing content of past month" at bounding box center [582, 153] width 215 height 13
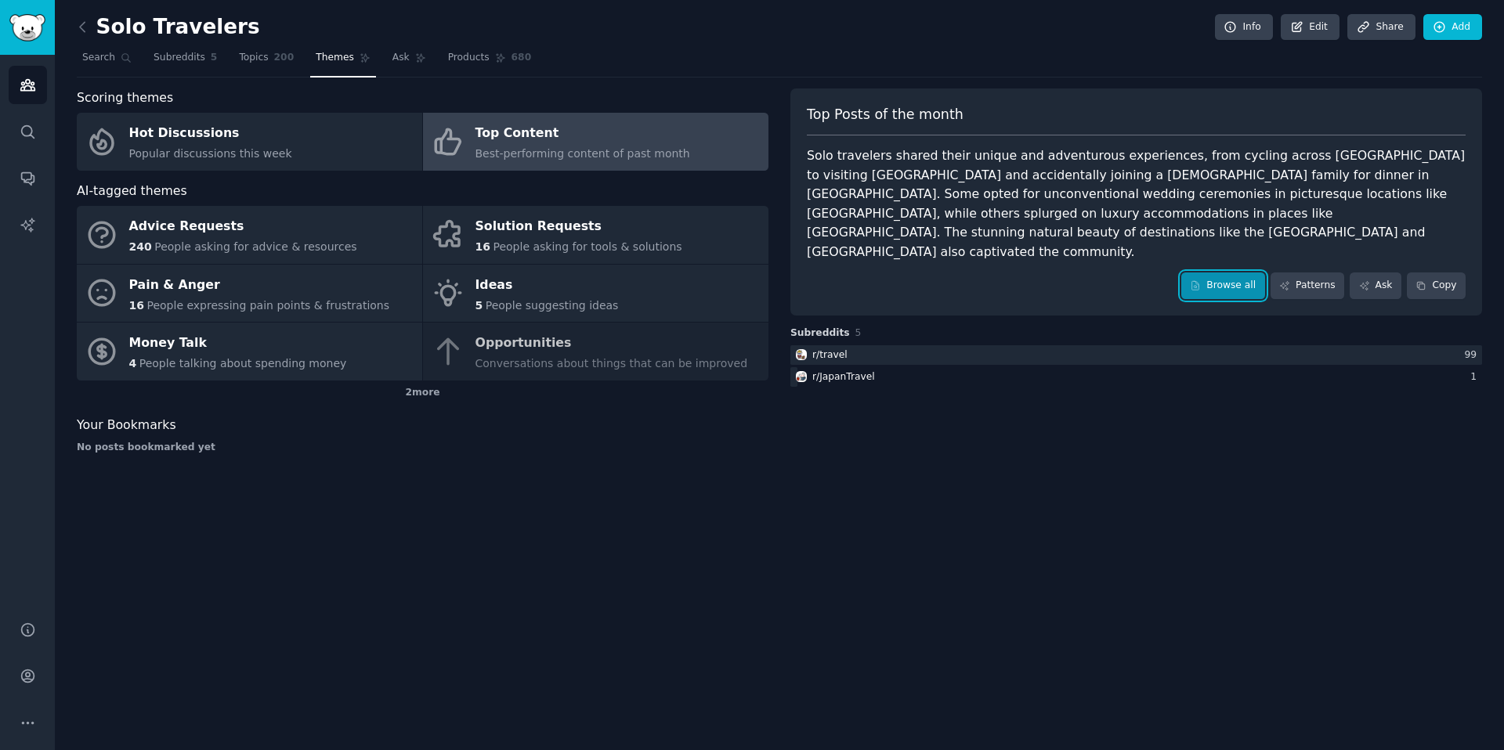
click at [1214, 273] on link "Browse all" at bounding box center [1223, 286] width 84 height 27
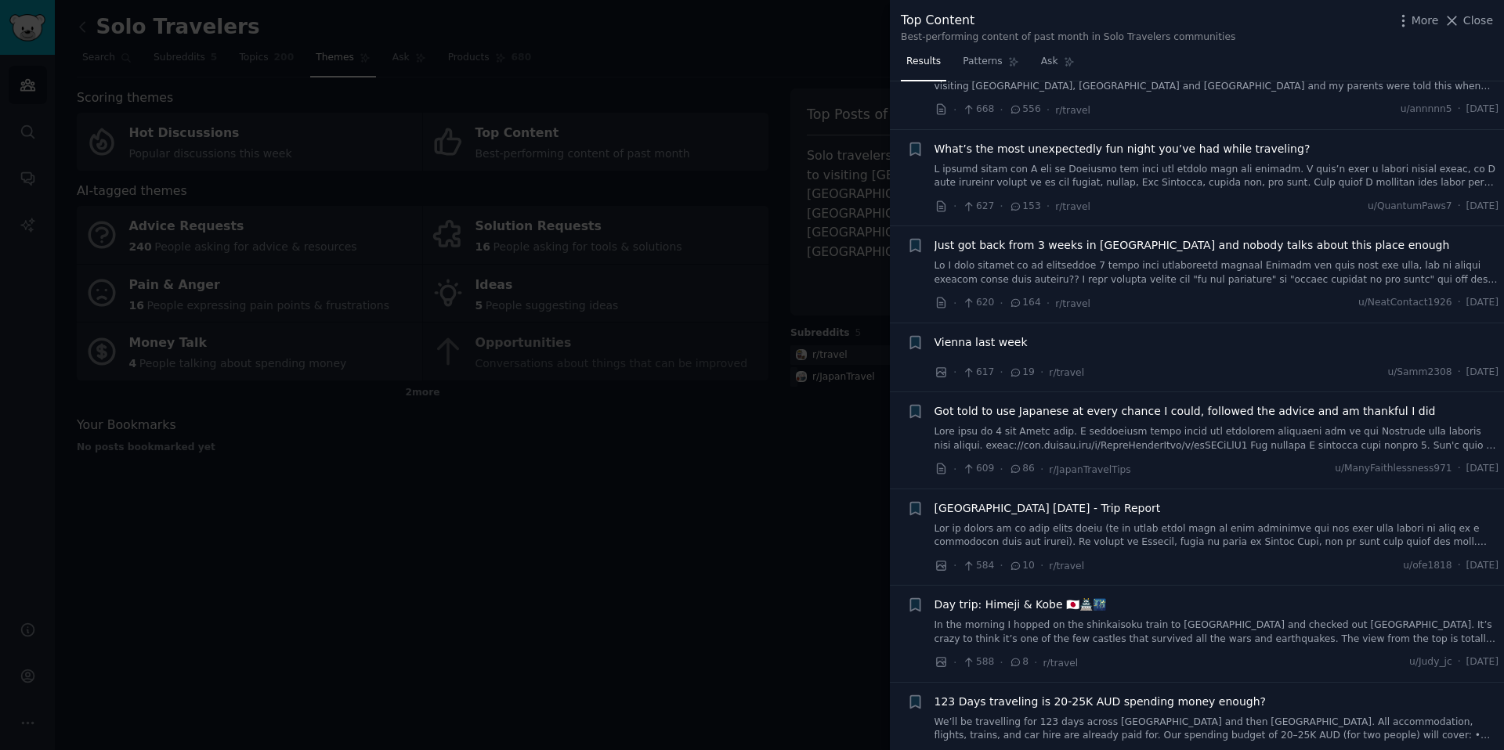
scroll to position [8050, 0]
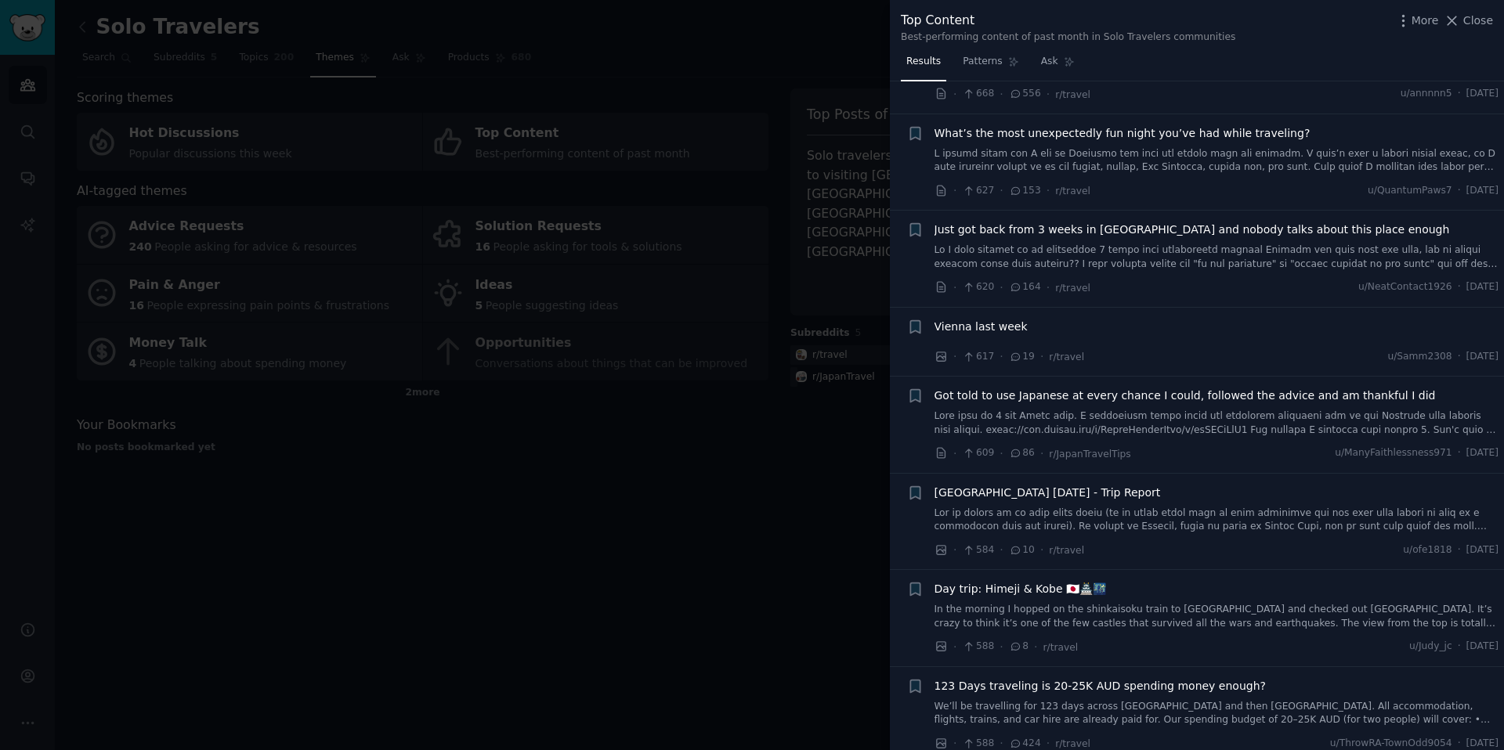
click at [1137, 603] on link "In the morning I hopped on the shinkaisoku train to [GEOGRAPHIC_DATA] and check…" at bounding box center [1216, 616] width 565 height 27
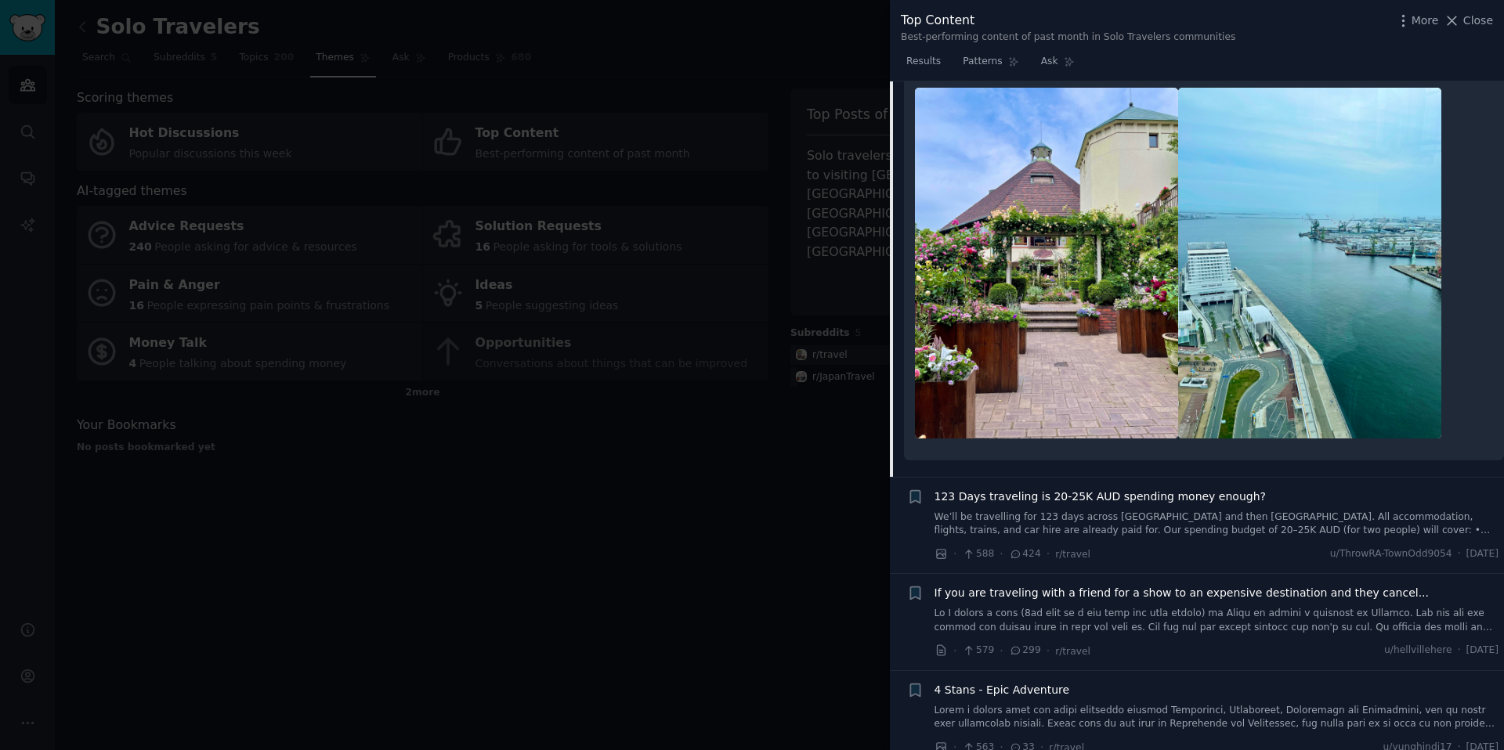
scroll to position [10290, 0]
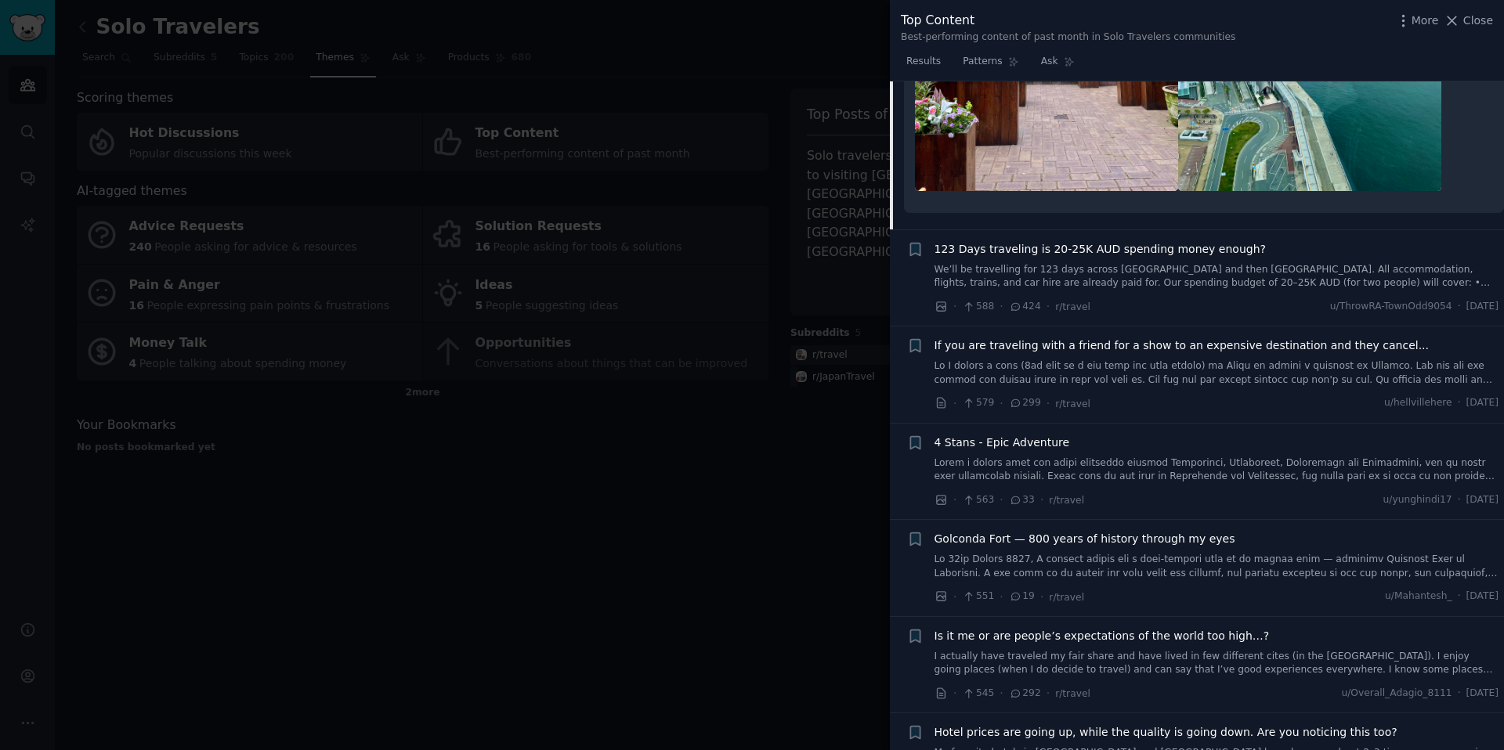
click at [771, 521] on div at bounding box center [752, 375] width 1504 height 750
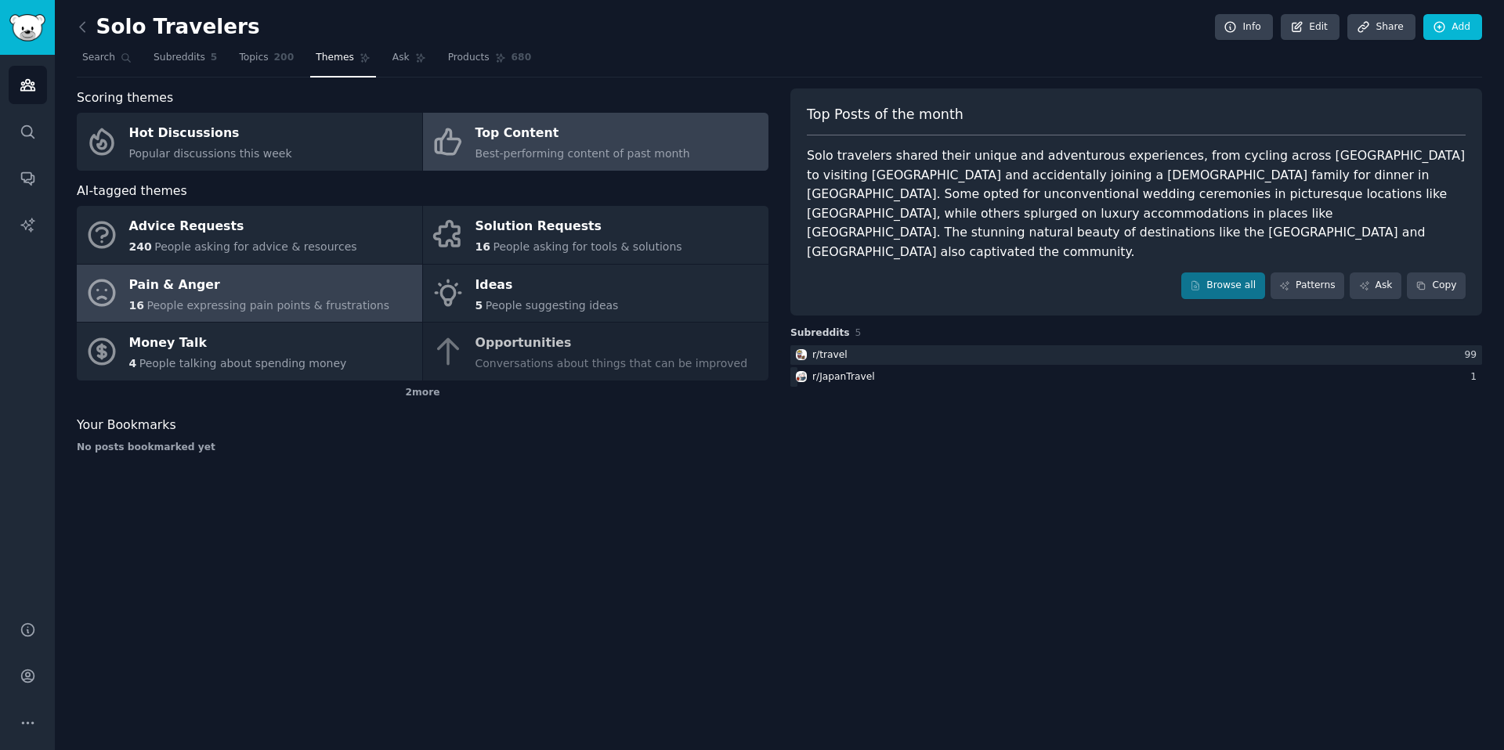
click at [284, 303] on span "People expressing pain points & frustrations" at bounding box center [267, 305] width 243 height 13
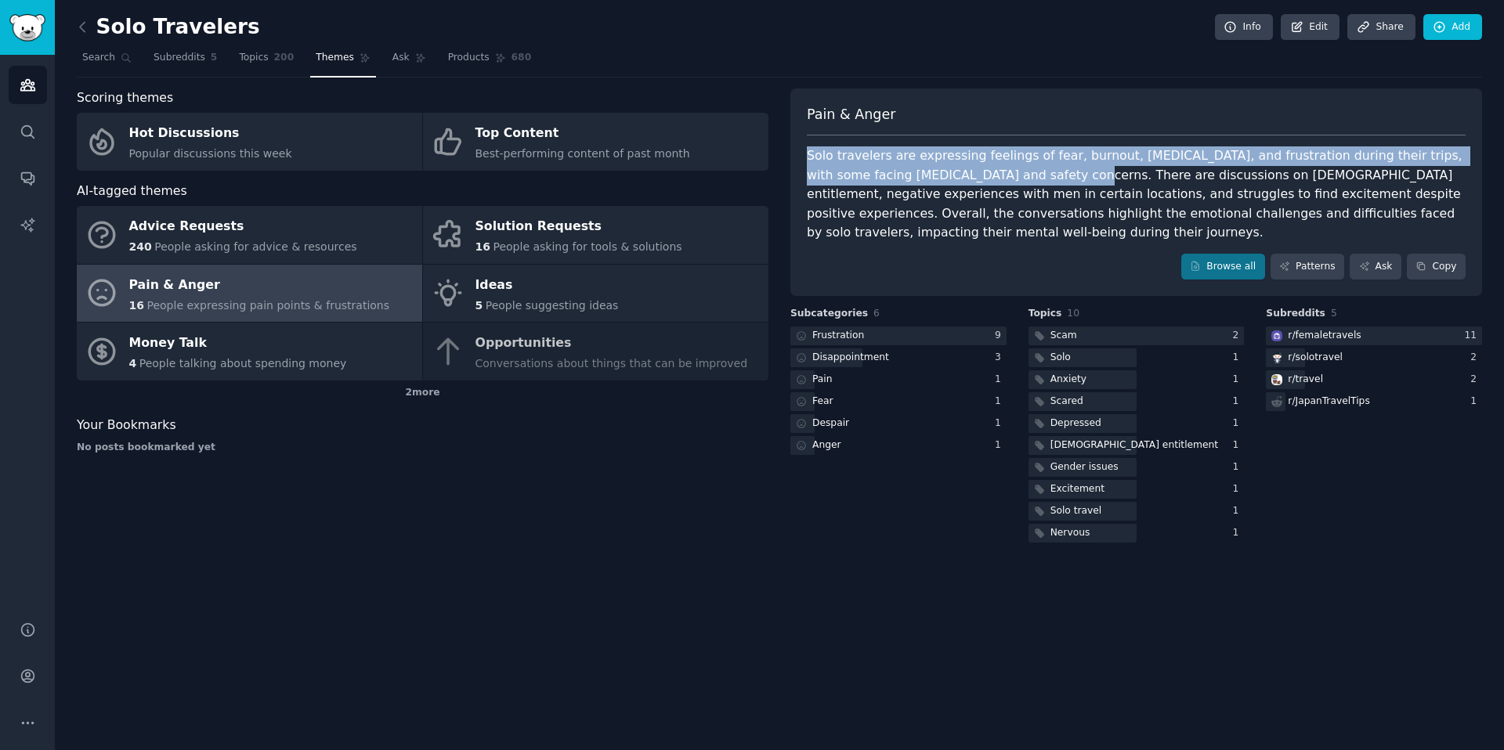
drag, startPoint x: 807, startPoint y: 158, endPoint x: 999, endPoint y: 180, distance: 193.1
click at [999, 180] on div "Solo travelers are expressing feelings of fear, burnout, [MEDICAL_DATA], and fr…" at bounding box center [1136, 194] width 659 height 96
click at [1094, 425] on div "Depressed" at bounding box center [1075, 424] width 51 height 14
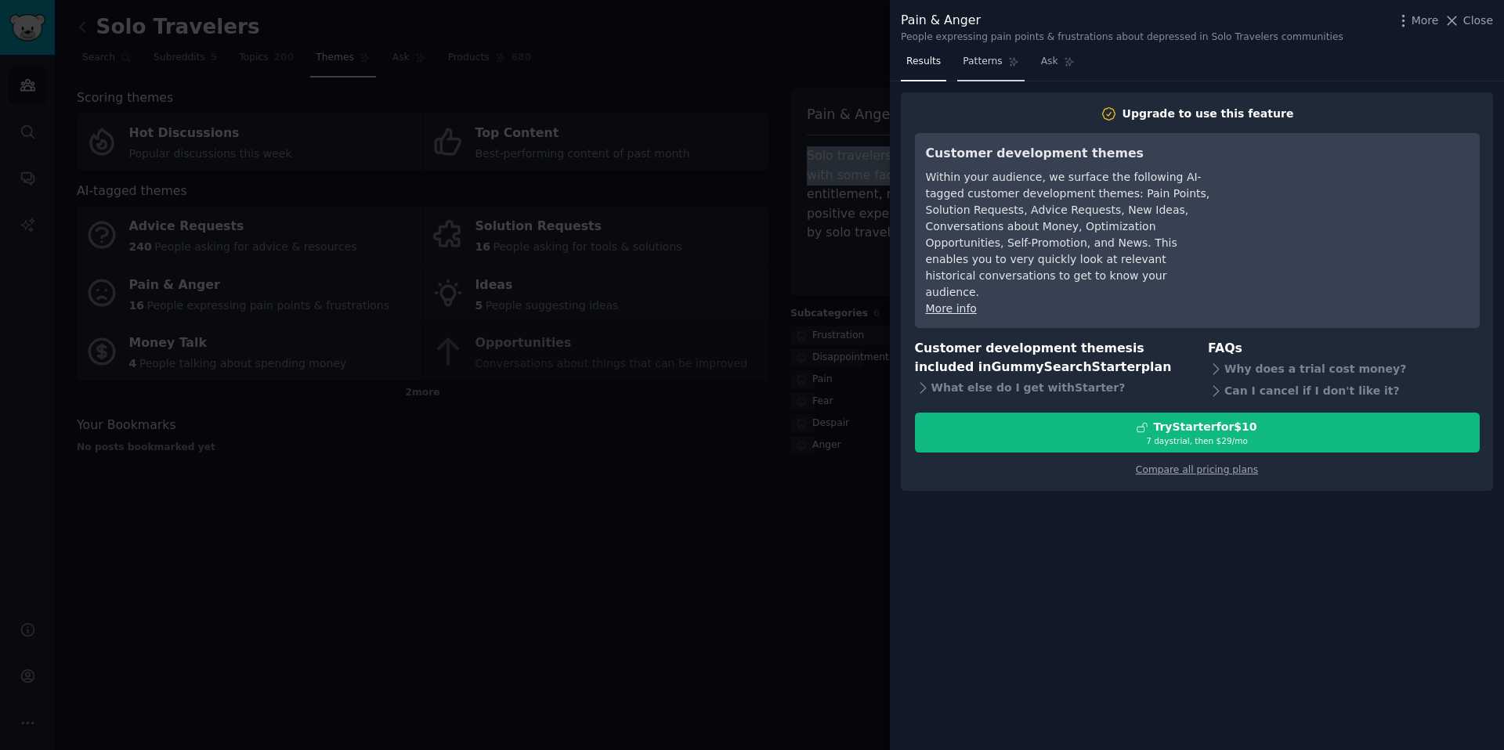
click at [992, 65] on span "Patterns" at bounding box center [981, 62] width 39 height 14
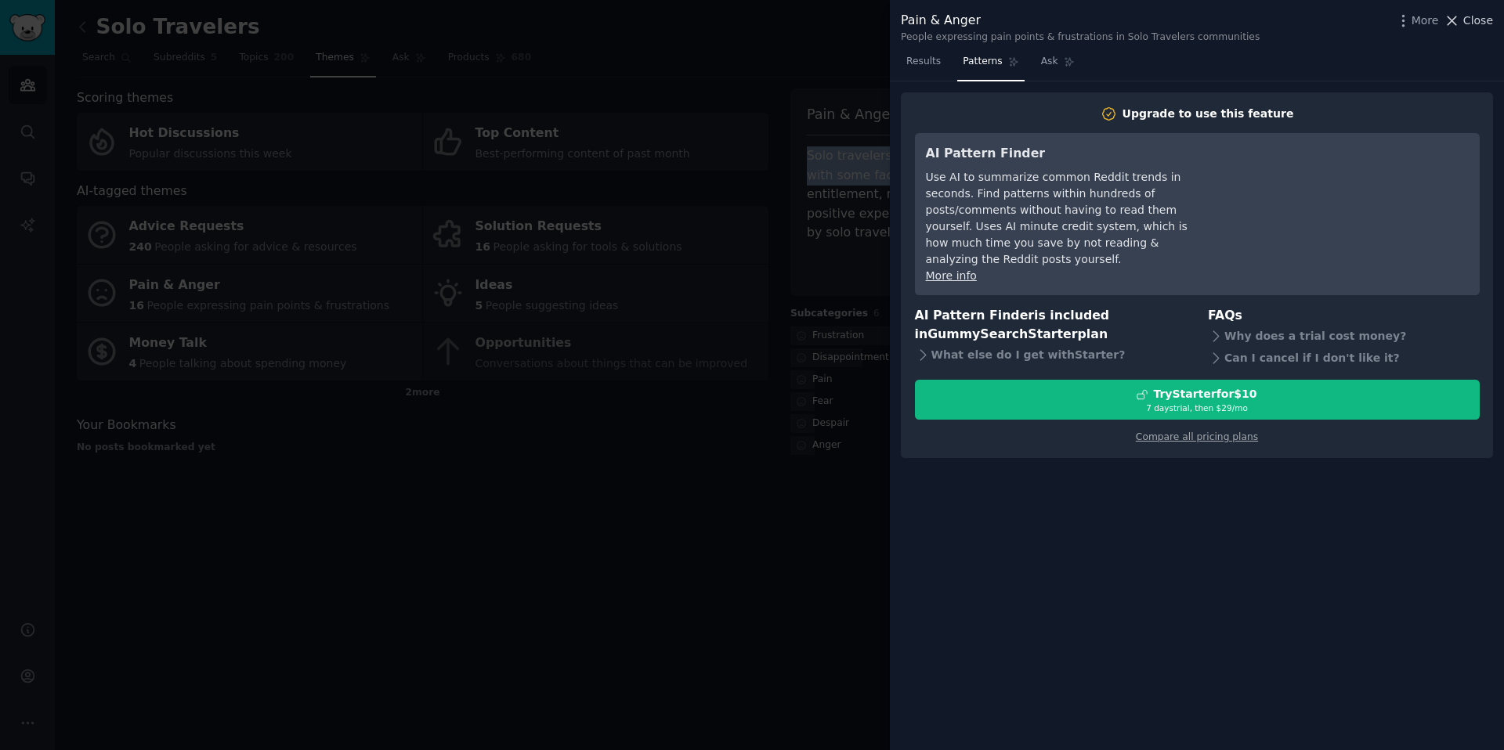
click at [1477, 23] on span "Close" at bounding box center [1478, 21] width 30 height 16
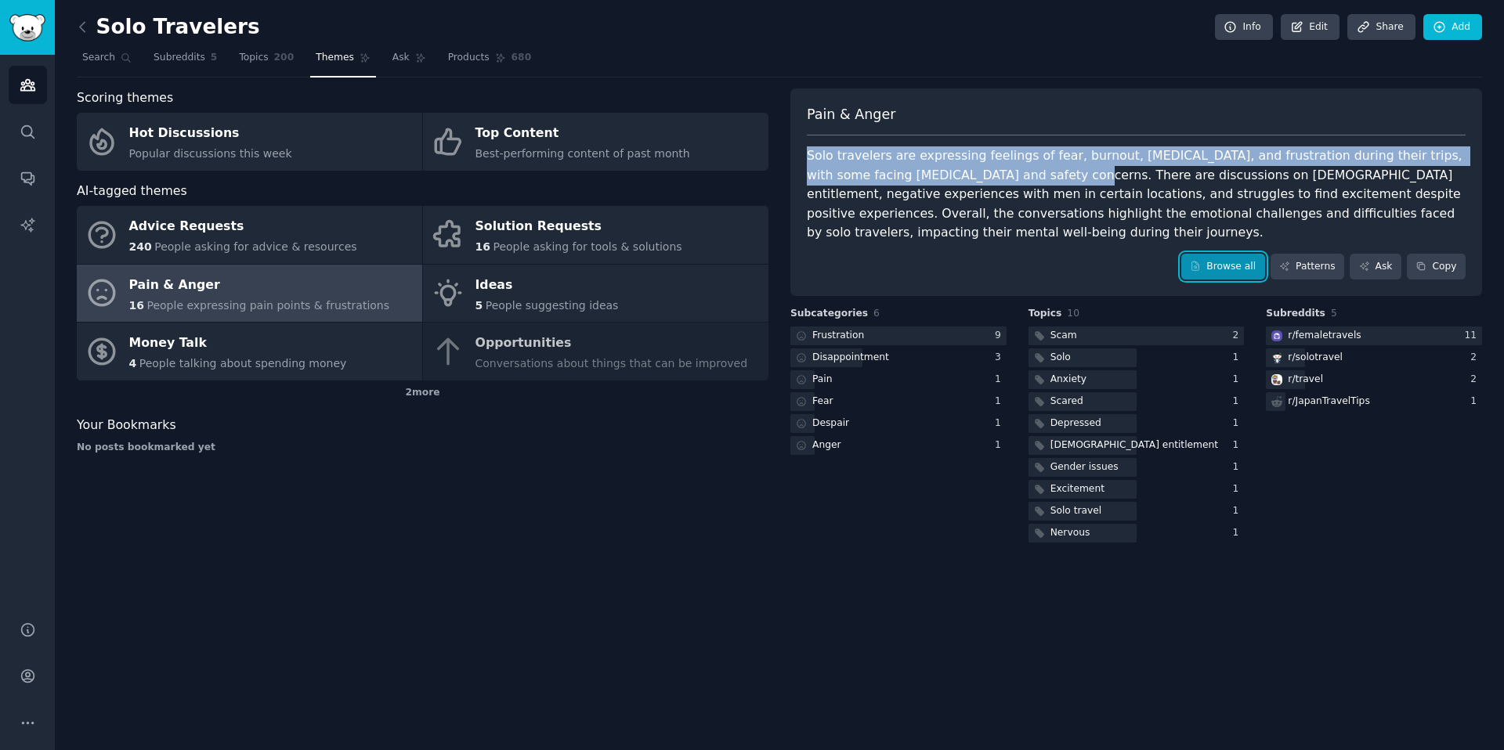
click at [1231, 266] on link "Browse all" at bounding box center [1223, 267] width 84 height 27
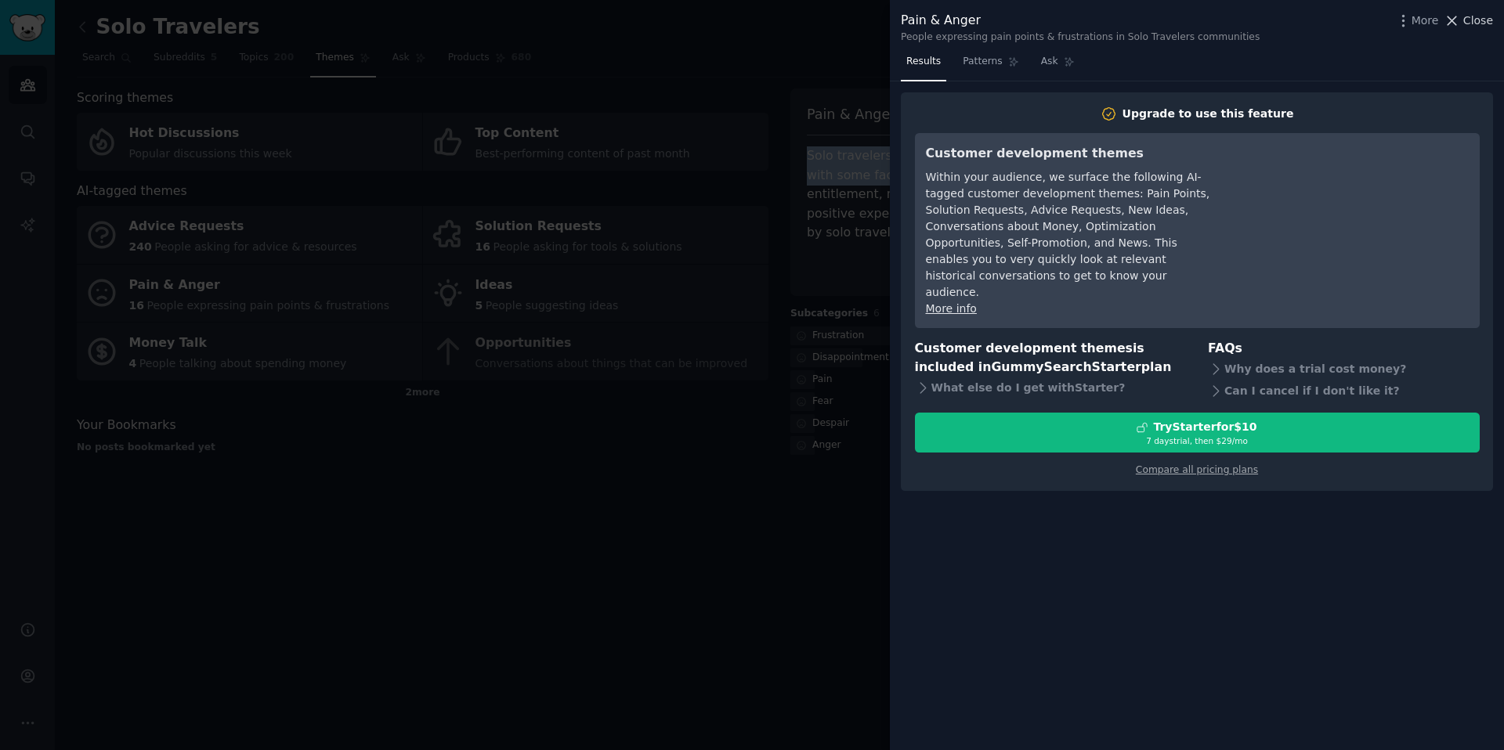
click at [1488, 13] on span "Close" at bounding box center [1478, 21] width 30 height 16
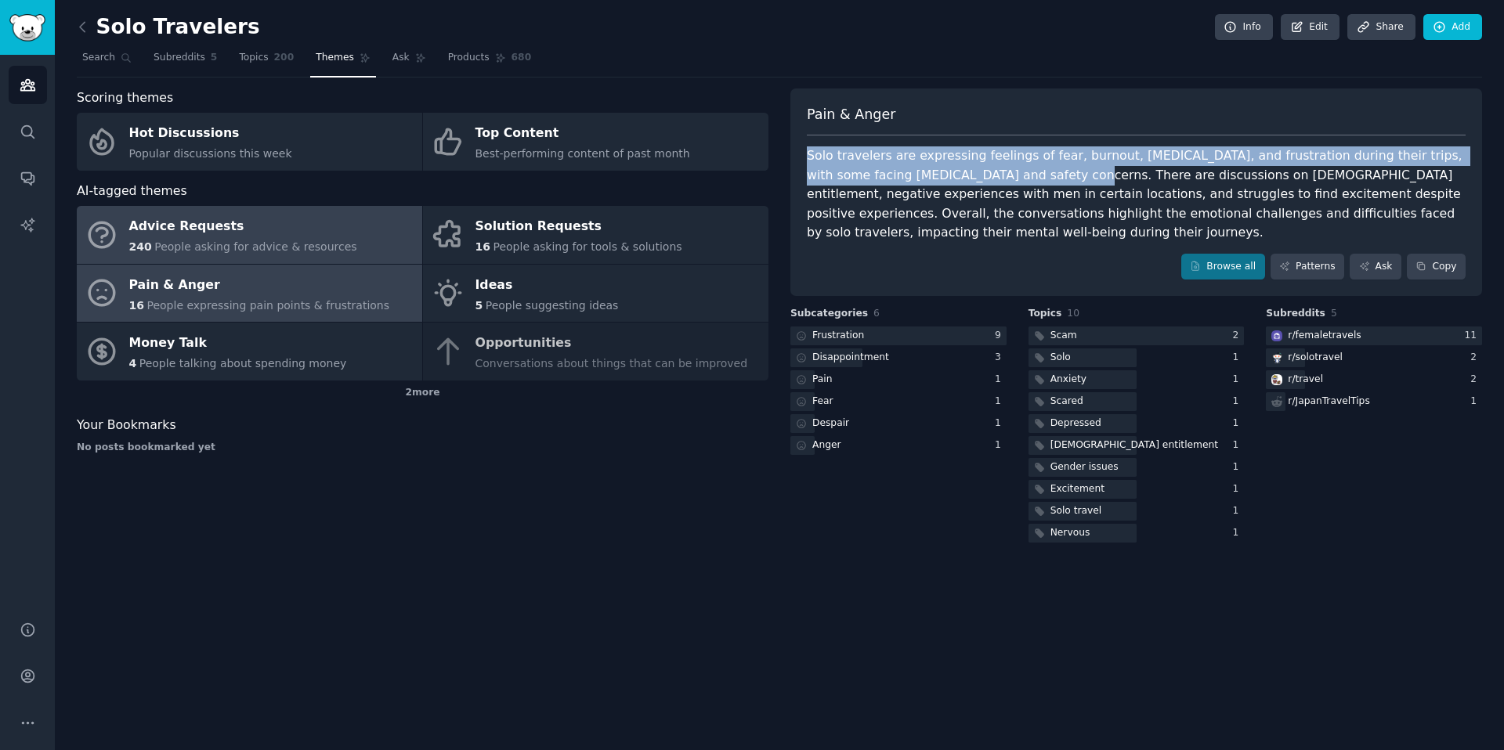
click at [305, 255] on link "Advice Requests 240 People asking for advice & resources" at bounding box center [249, 235] width 345 height 58
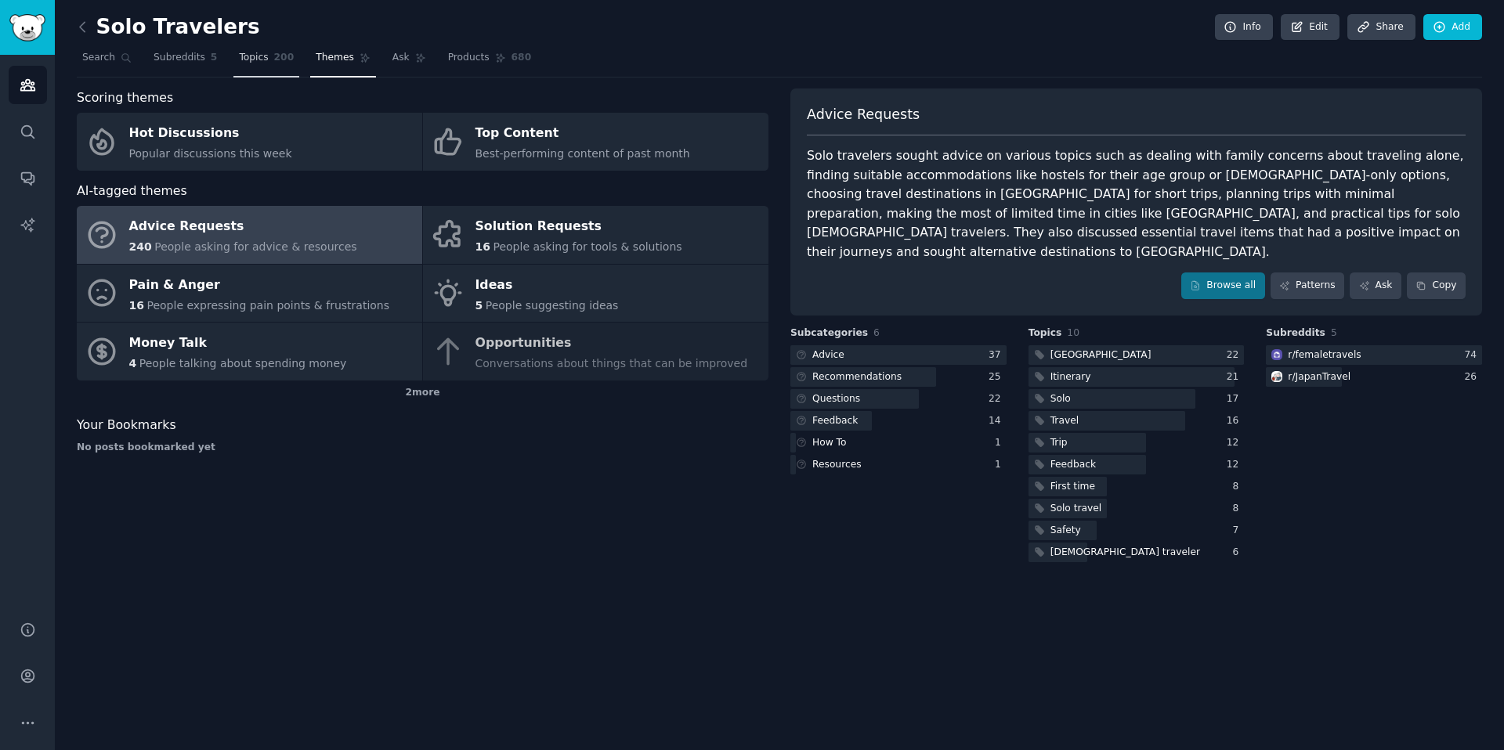
click at [269, 56] on link "Topics 200" at bounding box center [266, 61] width 66 height 32
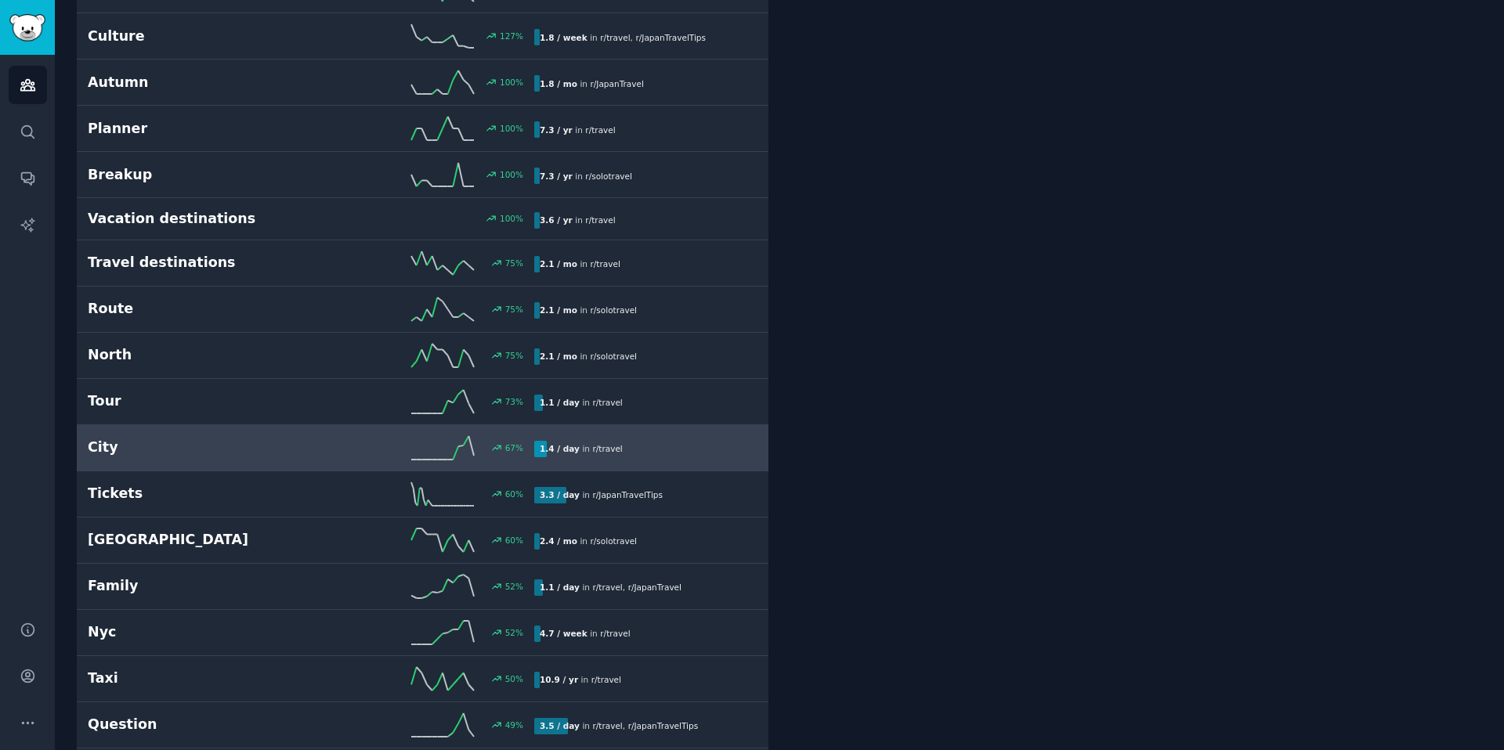
scroll to position [1664, 0]
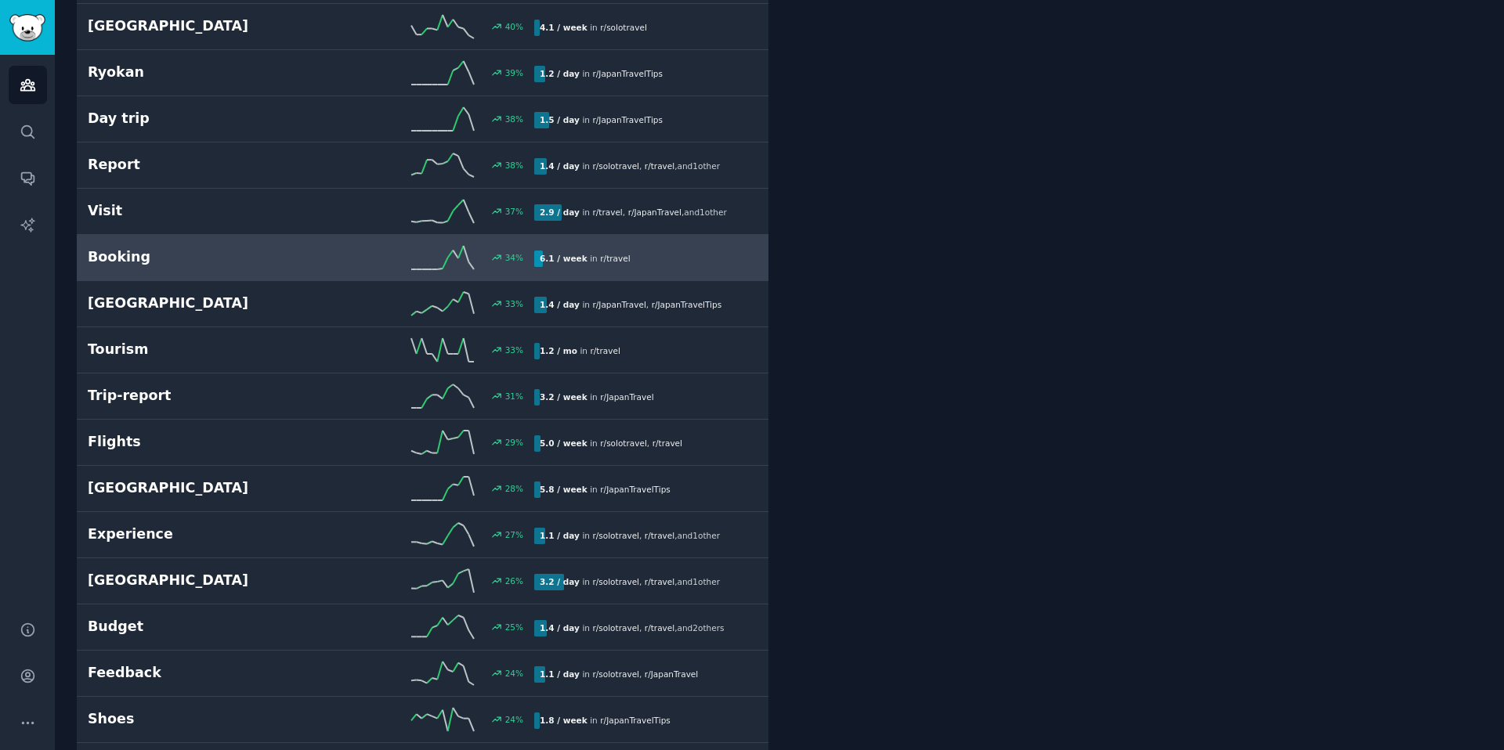
click at [330, 246] on div "34 %" at bounding box center [422, 257] width 223 height 23
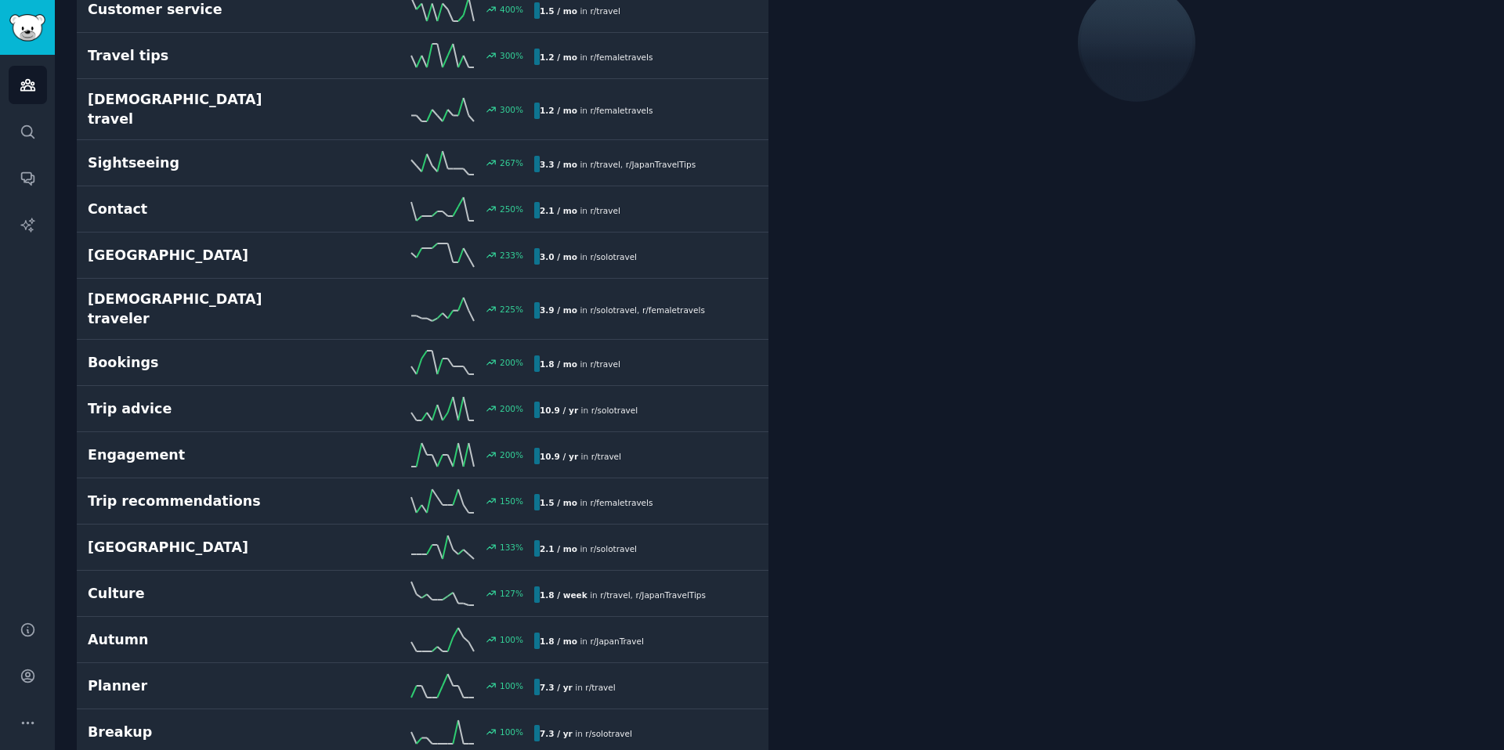
scroll to position [88, 0]
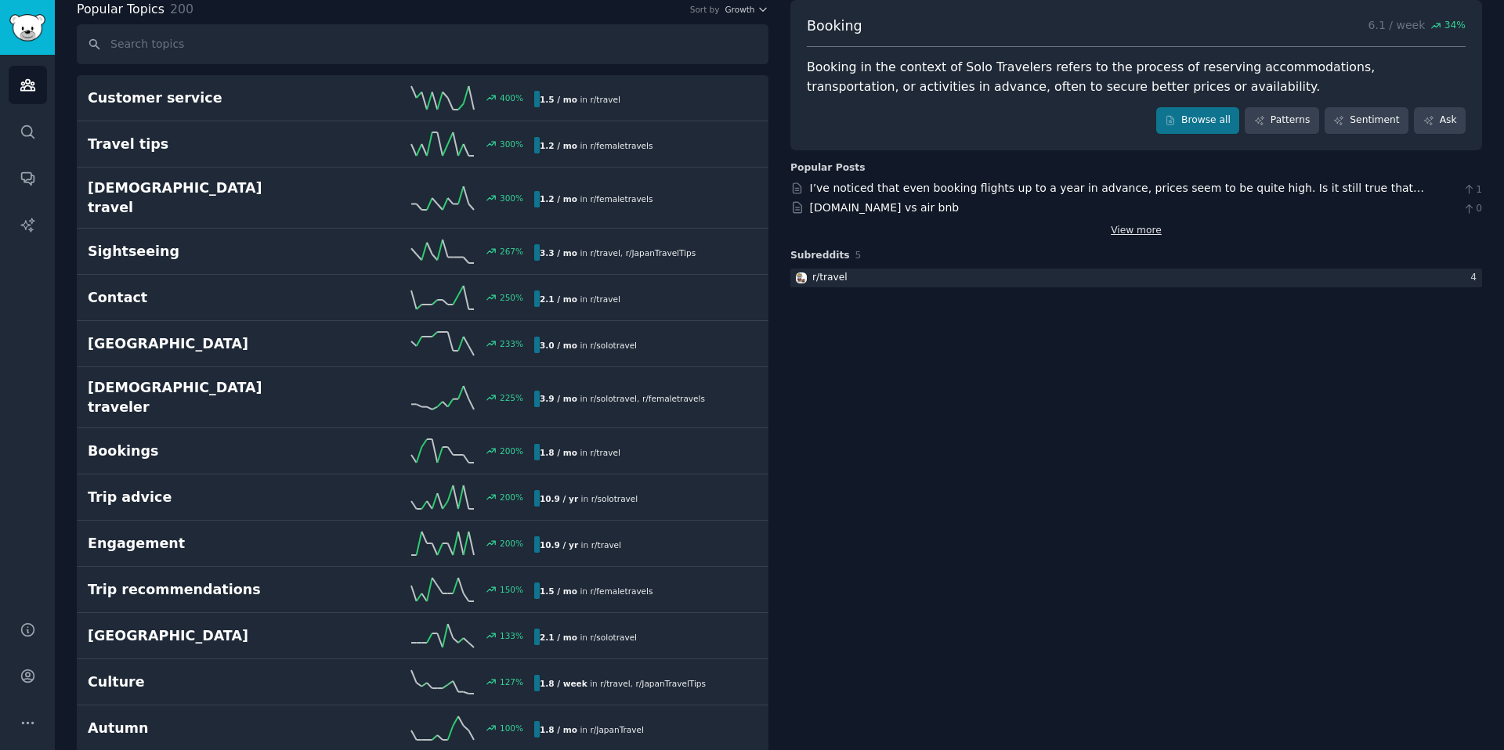
click at [1124, 229] on link "View more" at bounding box center [1135, 231] width 51 height 14
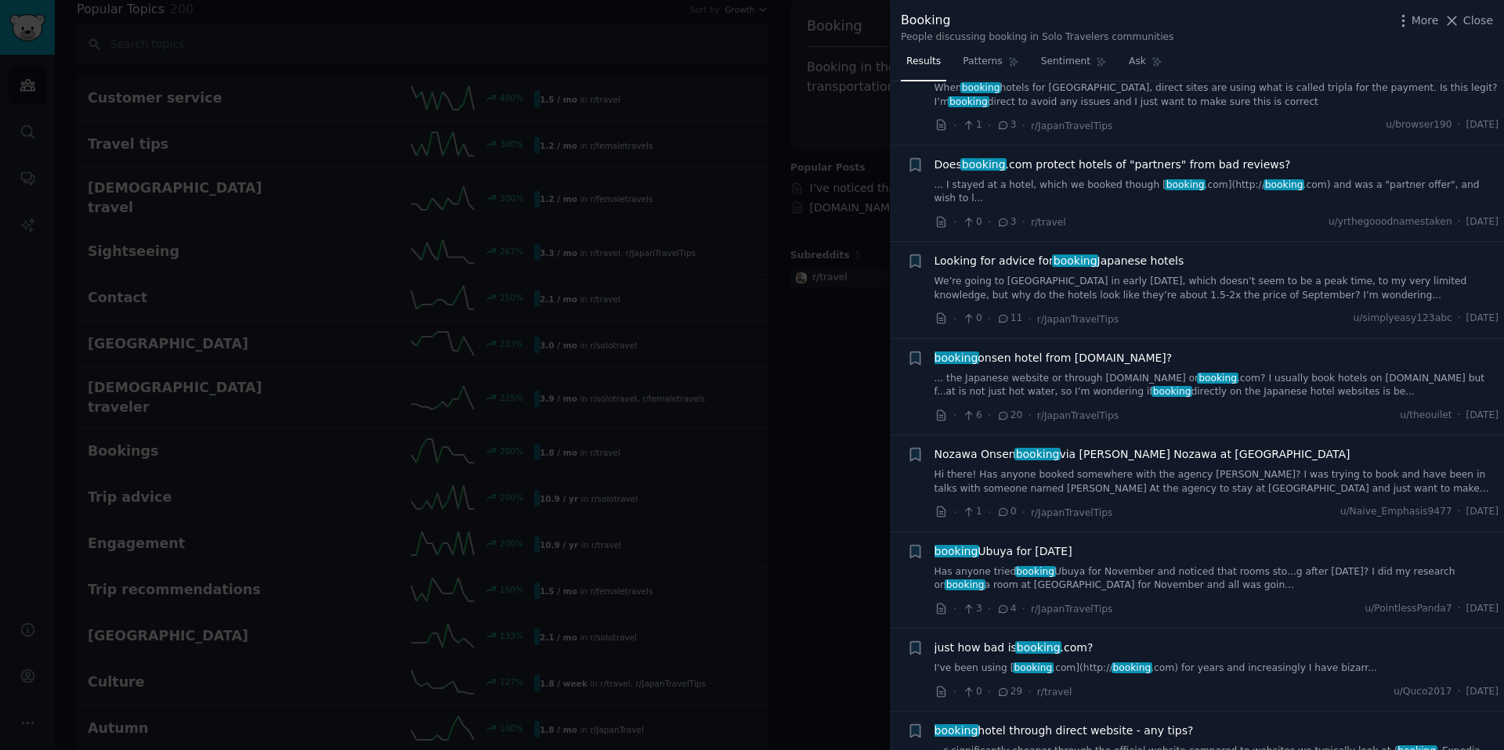
scroll to position [7224, 0]
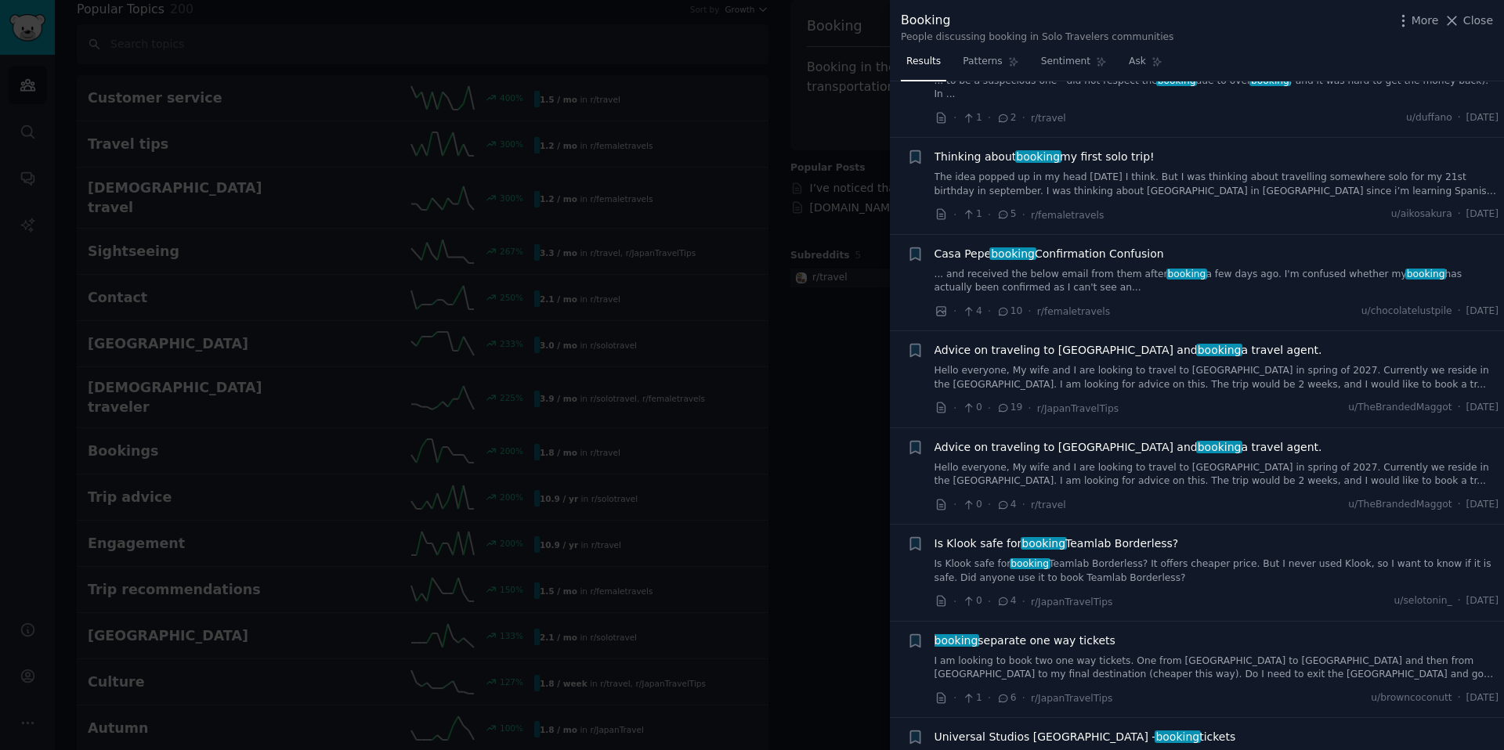
click at [816, 365] on div at bounding box center [752, 375] width 1504 height 750
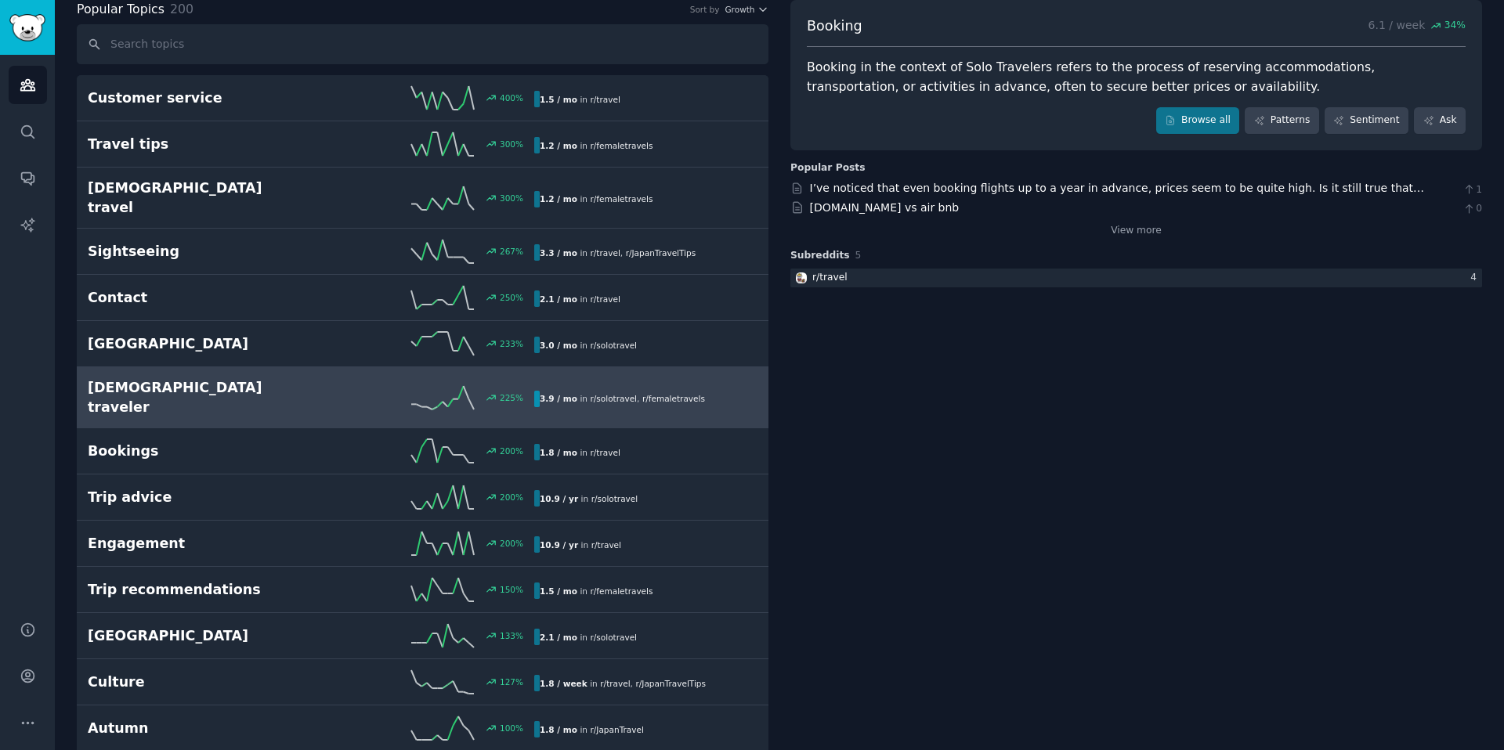
click at [246, 378] on h2 "[DEMOGRAPHIC_DATA] traveler" at bounding box center [199, 397] width 223 height 38
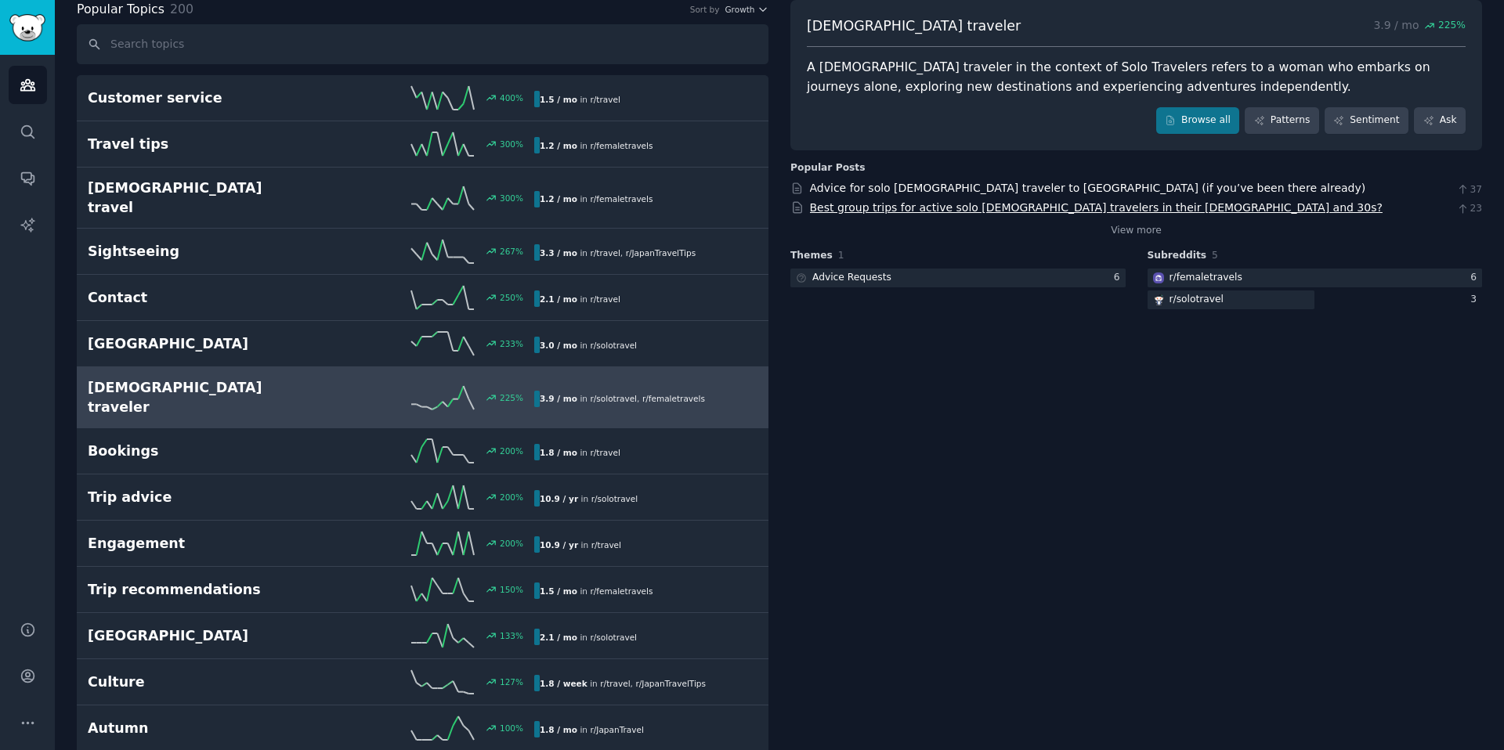
click at [950, 211] on link "Best group trips for active solo [DEMOGRAPHIC_DATA] travelers in their [DEMOGRA…" at bounding box center [1096, 207] width 572 height 13
